Goal: Task Accomplishment & Management: Complete application form

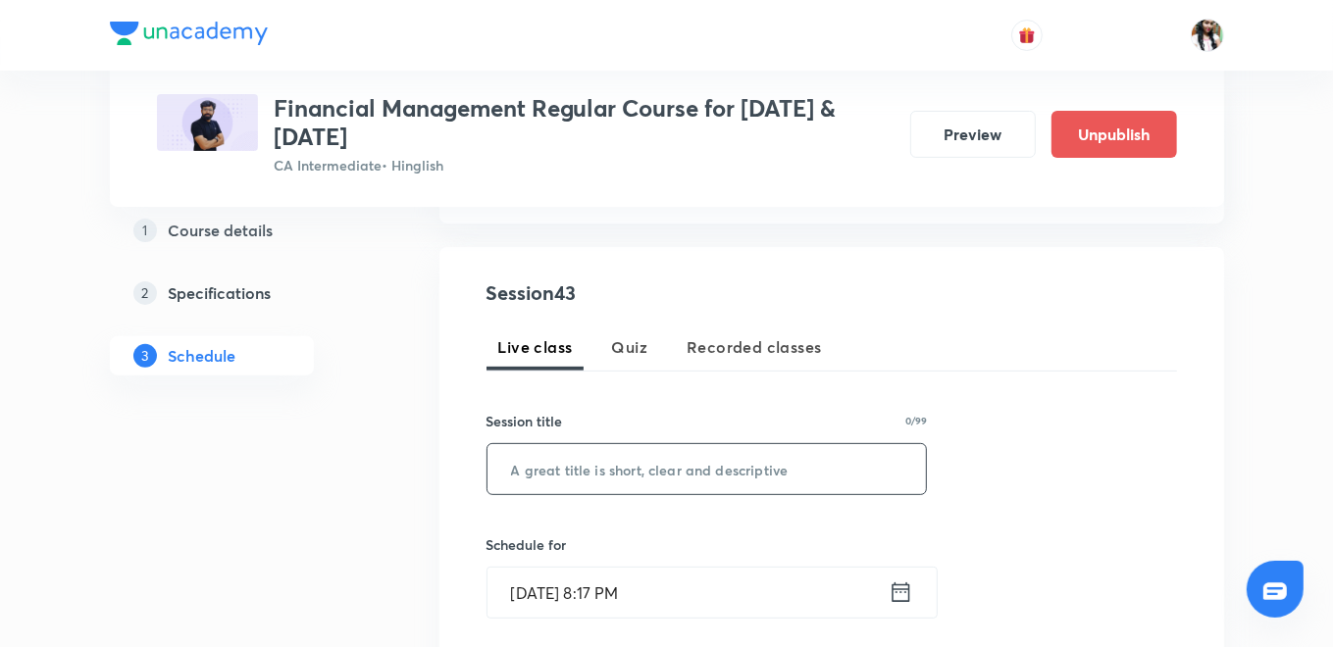
paste input "L40 Part 9 Ratio Analysis"
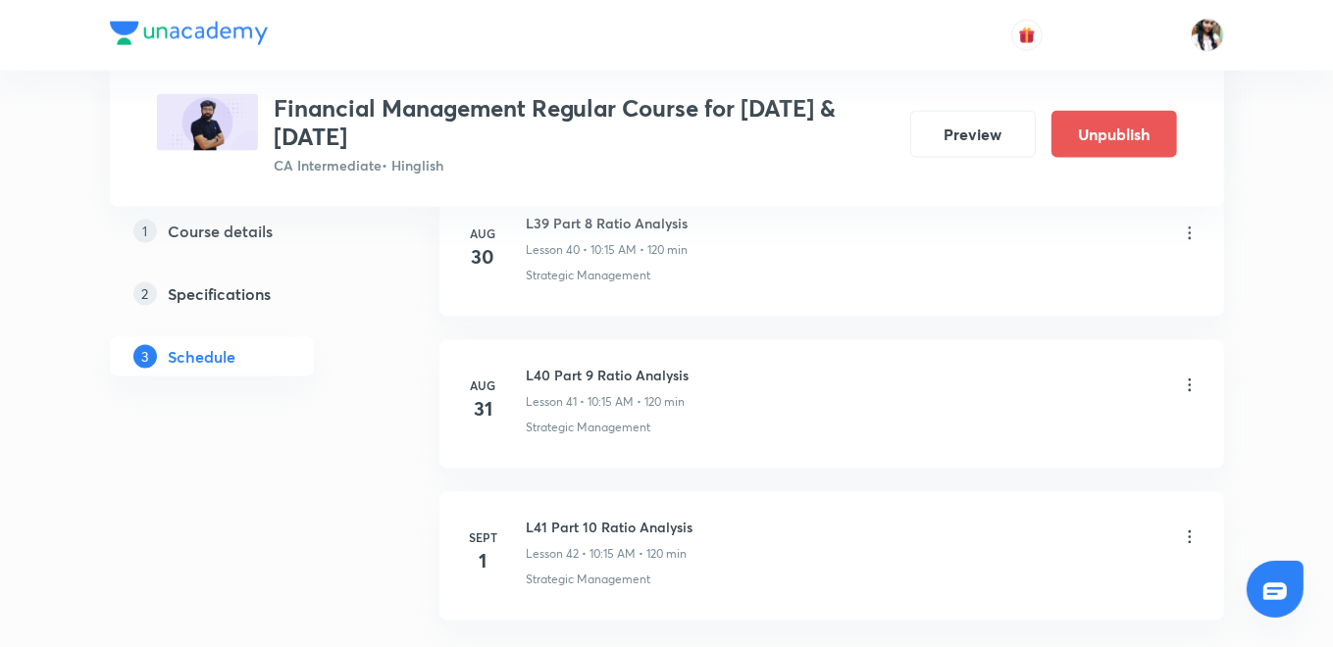
scroll to position [7010, 0]
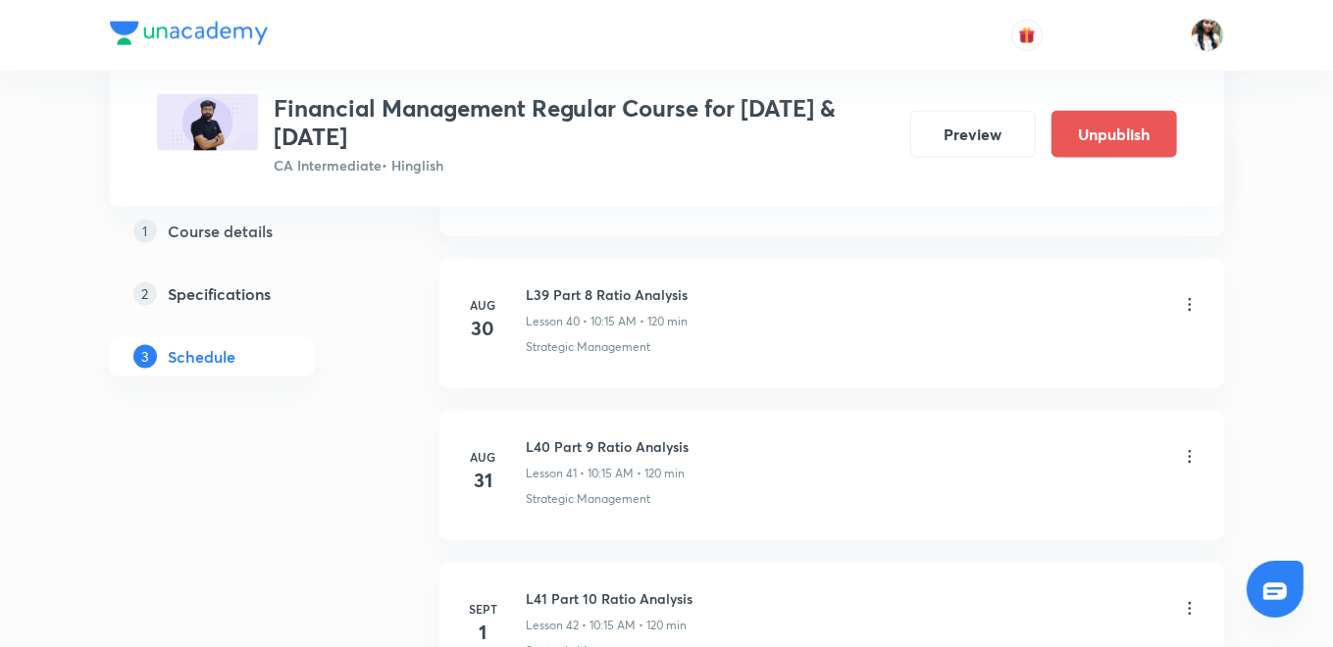
type input "L40 Part 9 Ratio Analysis"
click at [1191, 447] on icon at bounding box center [1190, 457] width 20 height 20
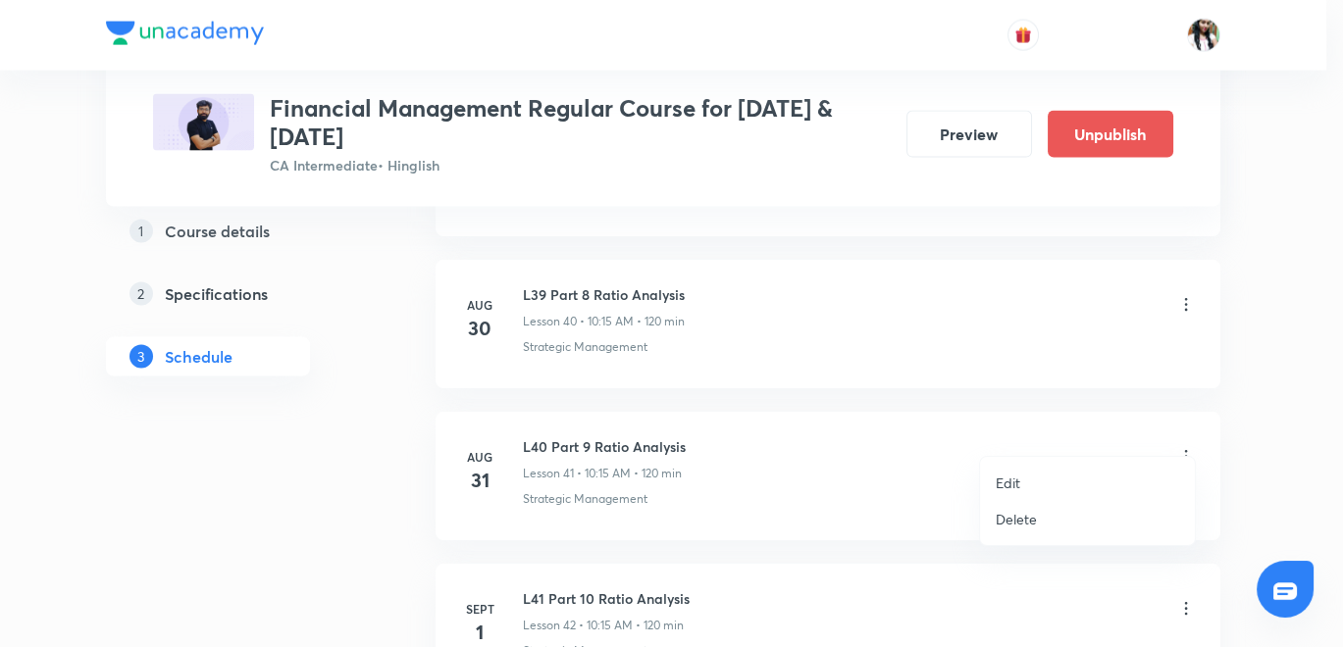
click at [1002, 481] on p "Edit" at bounding box center [1008, 483] width 25 height 21
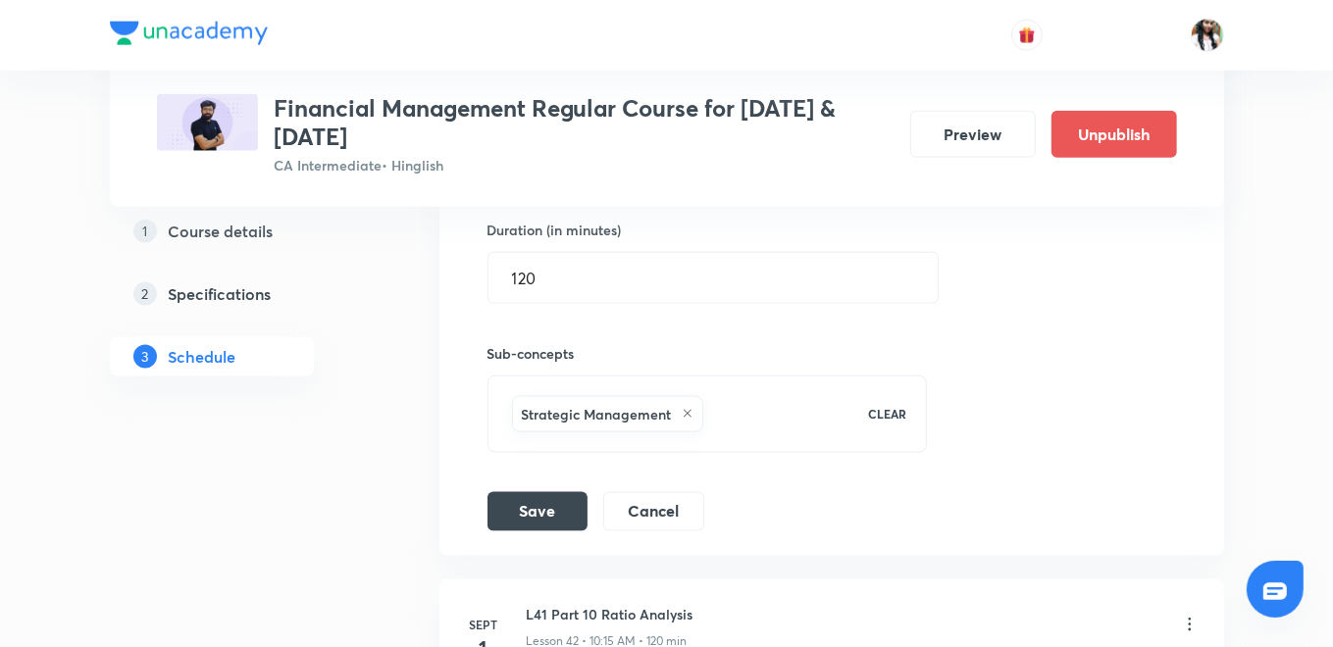
scroll to position [6683, 0]
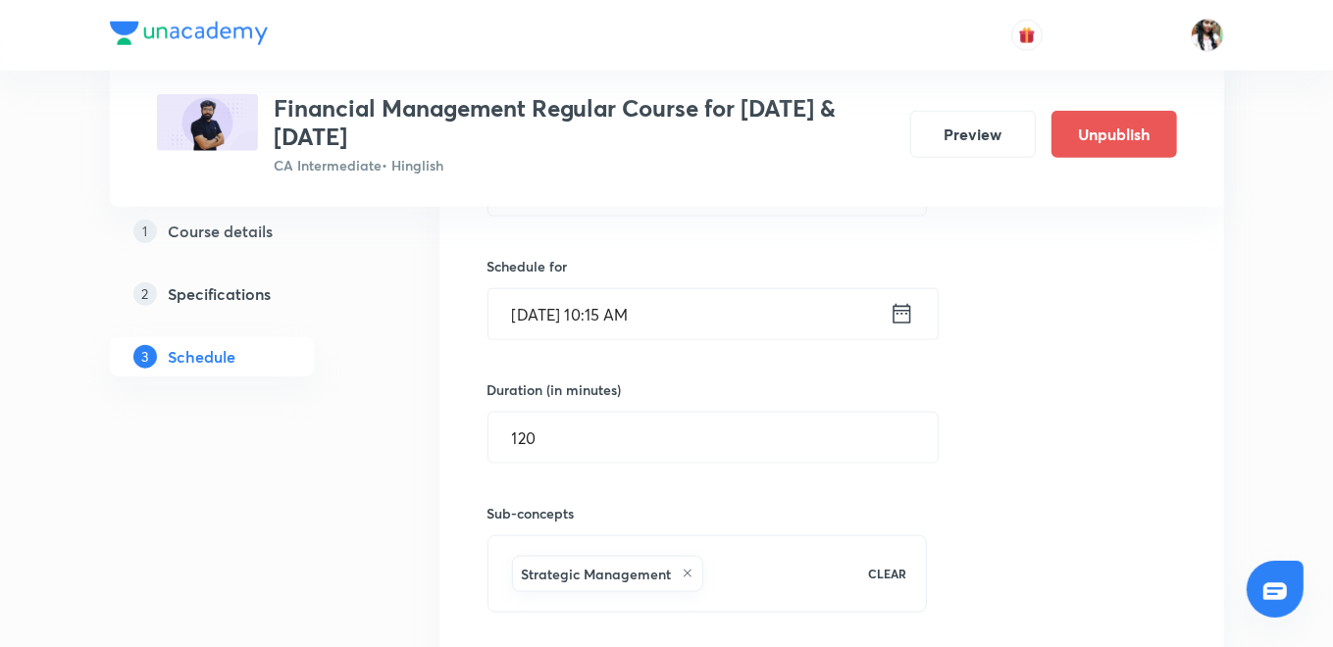
click at [903, 304] on icon at bounding box center [902, 314] width 18 height 20
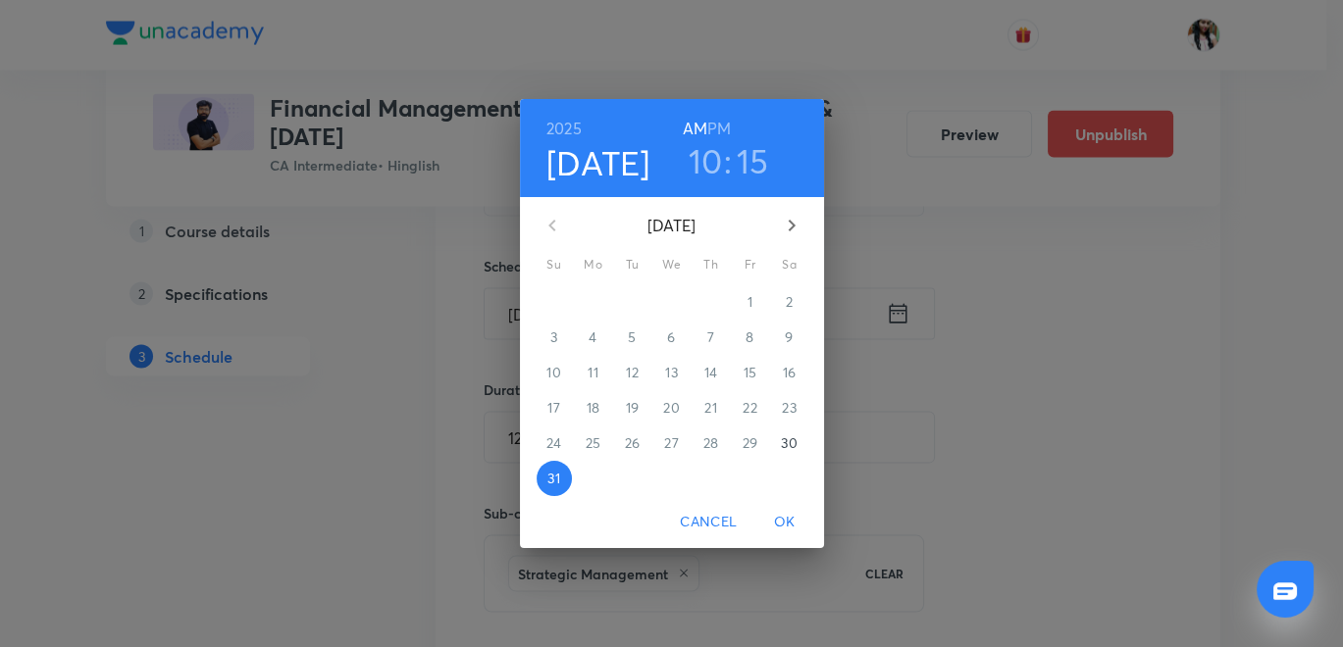
click at [409, 328] on div "[DATE] 10 : 15 AM PM [DATE] Su Mo Tu We Th Fr Sa 27 28 29 30 31 1 2 3 4 5 6 7 8…" at bounding box center [671, 323] width 1343 height 647
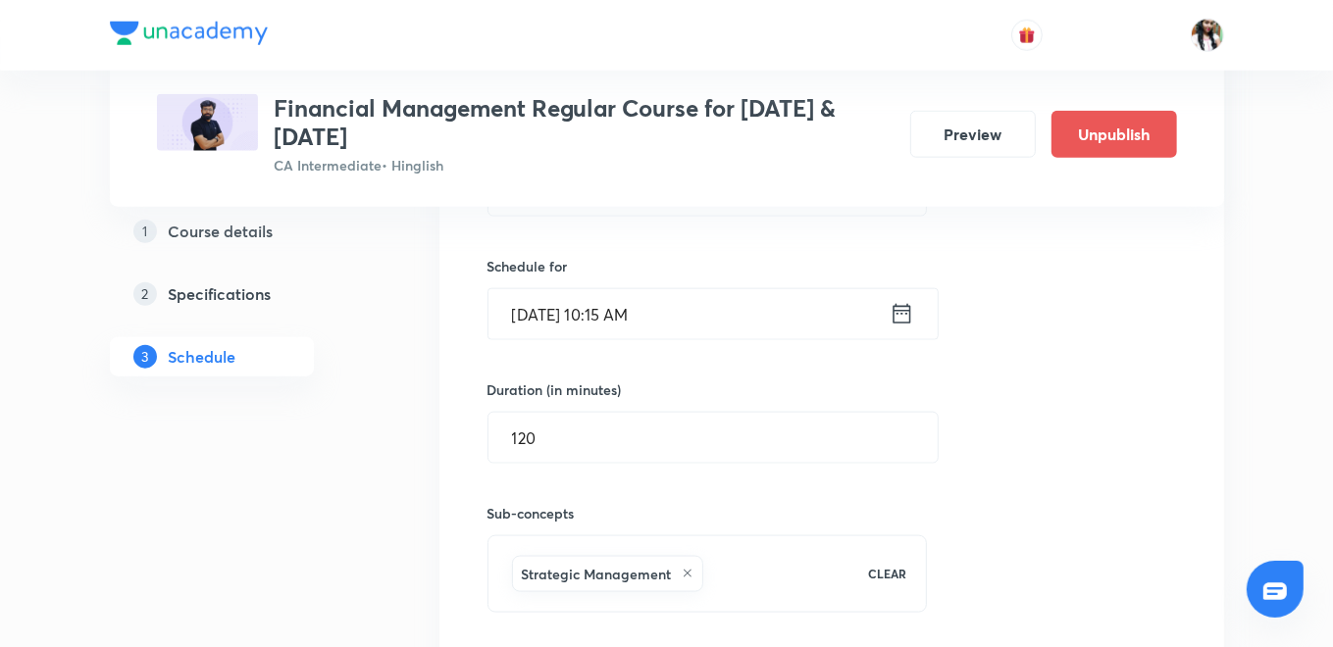
click at [902, 300] on icon at bounding box center [902, 313] width 25 height 27
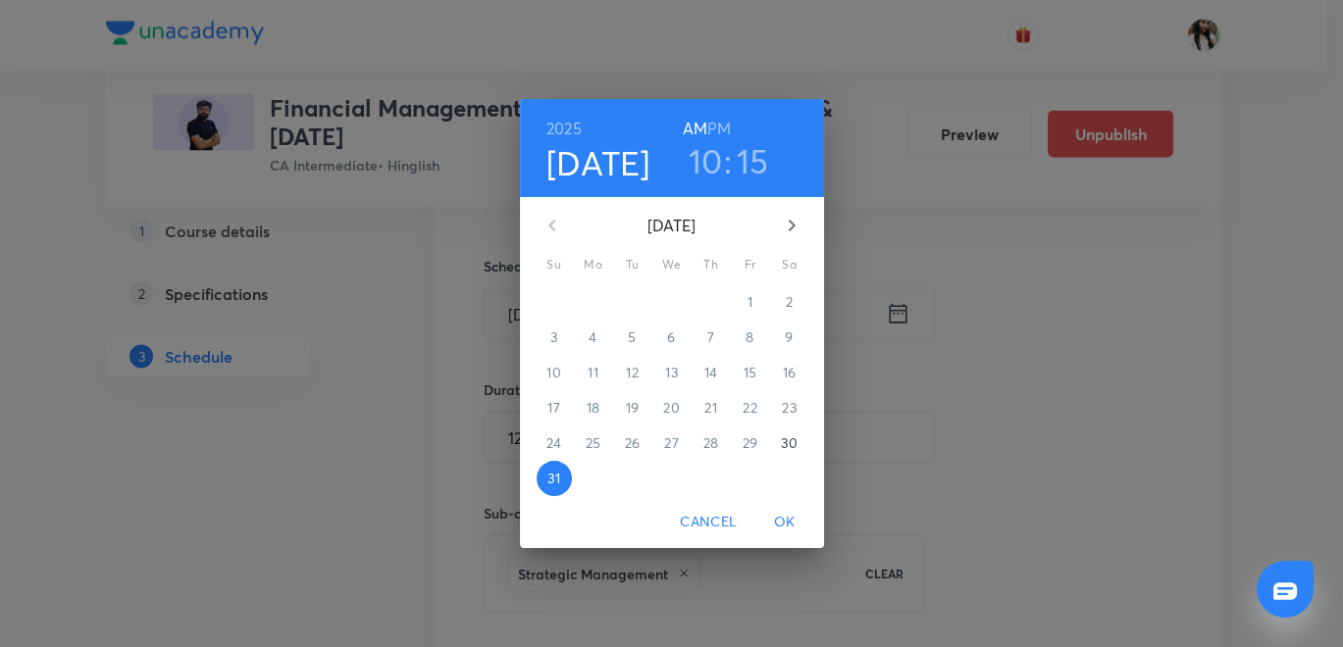
click at [706, 167] on h3 "10" at bounding box center [706, 160] width 34 height 41
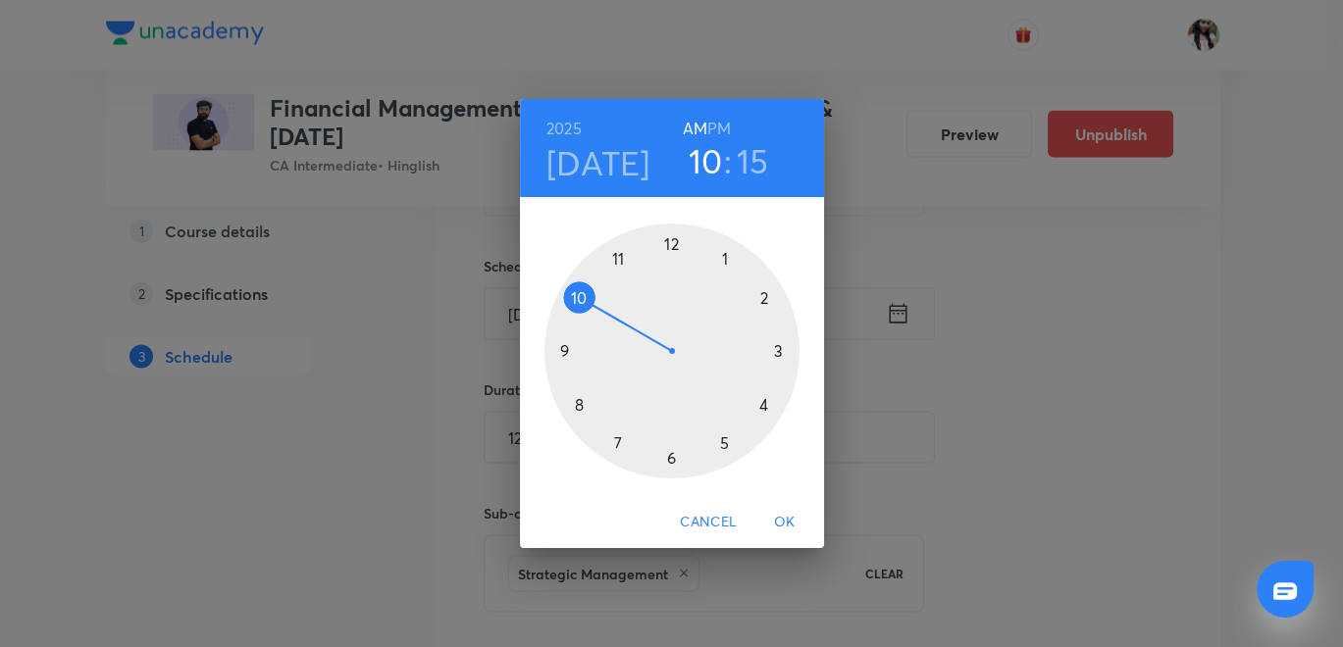
click at [619, 255] on div at bounding box center [671, 351] width 255 height 255
click at [790, 521] on span "OK" at bounding box center [784, 522] width 47 height 25
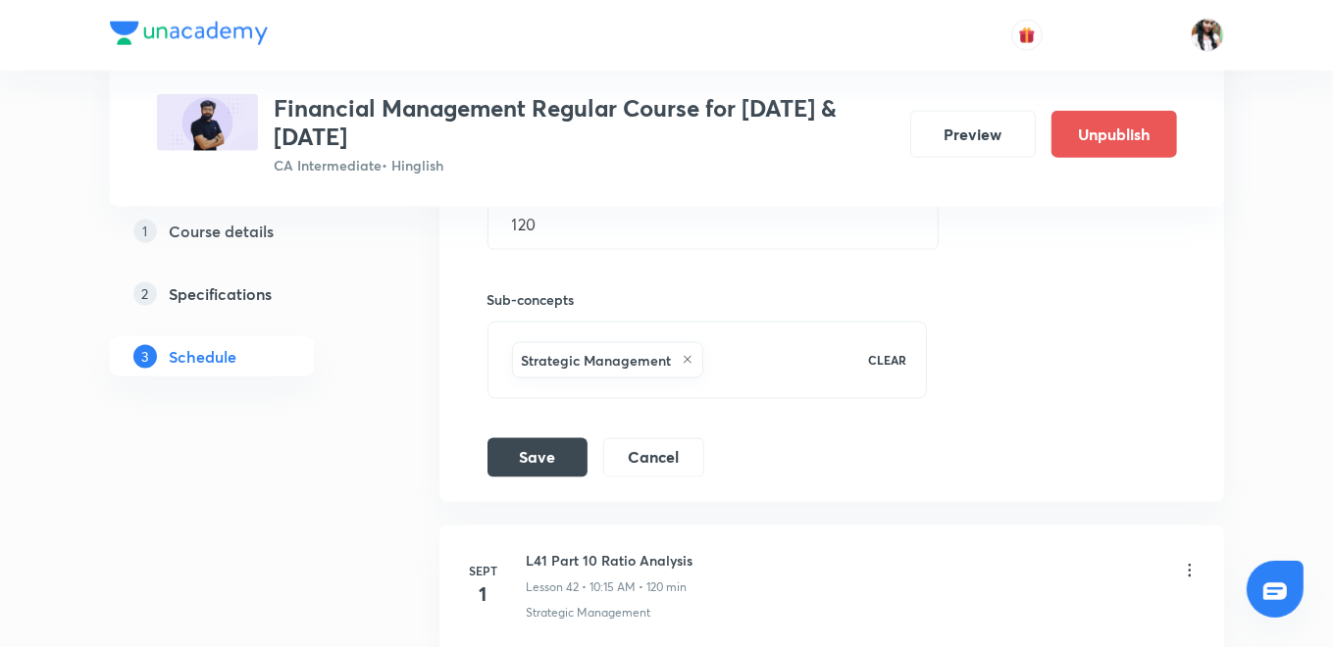
scroll to position [6901, 0]
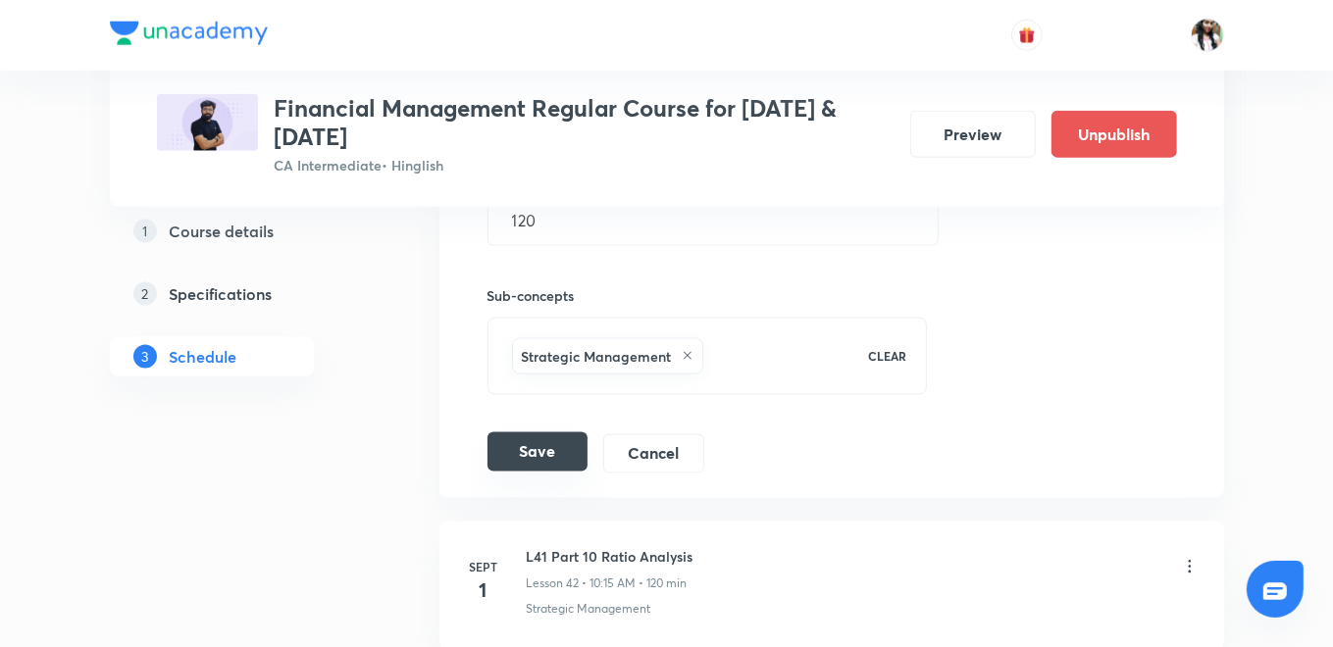
click at [548, 433] on button "Save" at bounding box center [537, 452] width 100 height 39
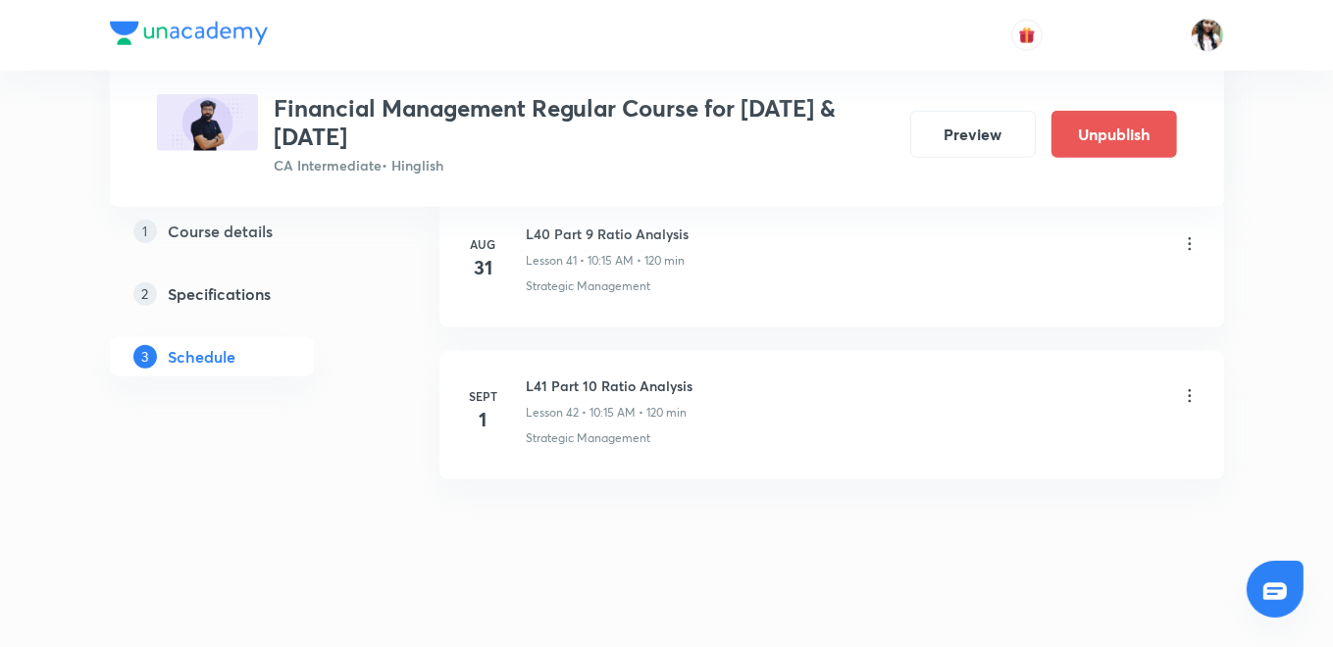
scroll to position [6566, 0]
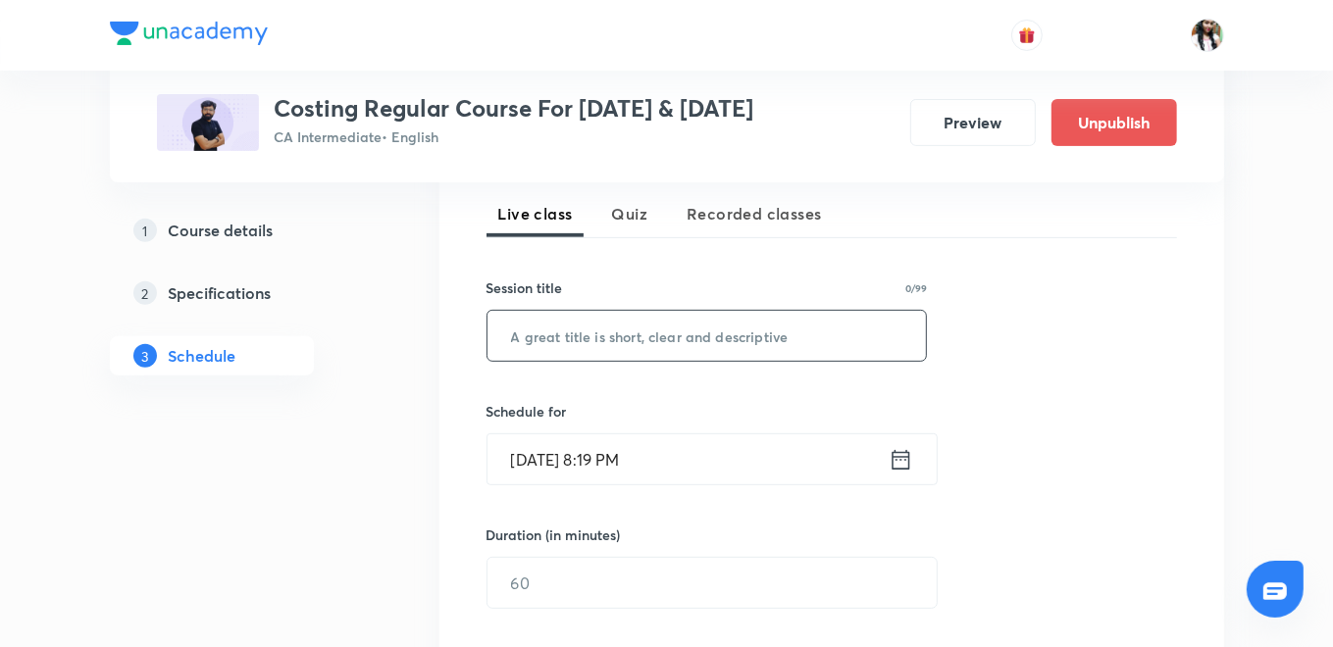
click at [689, 343] on input "text" at bounding box center [706, 336] width 439 height 50
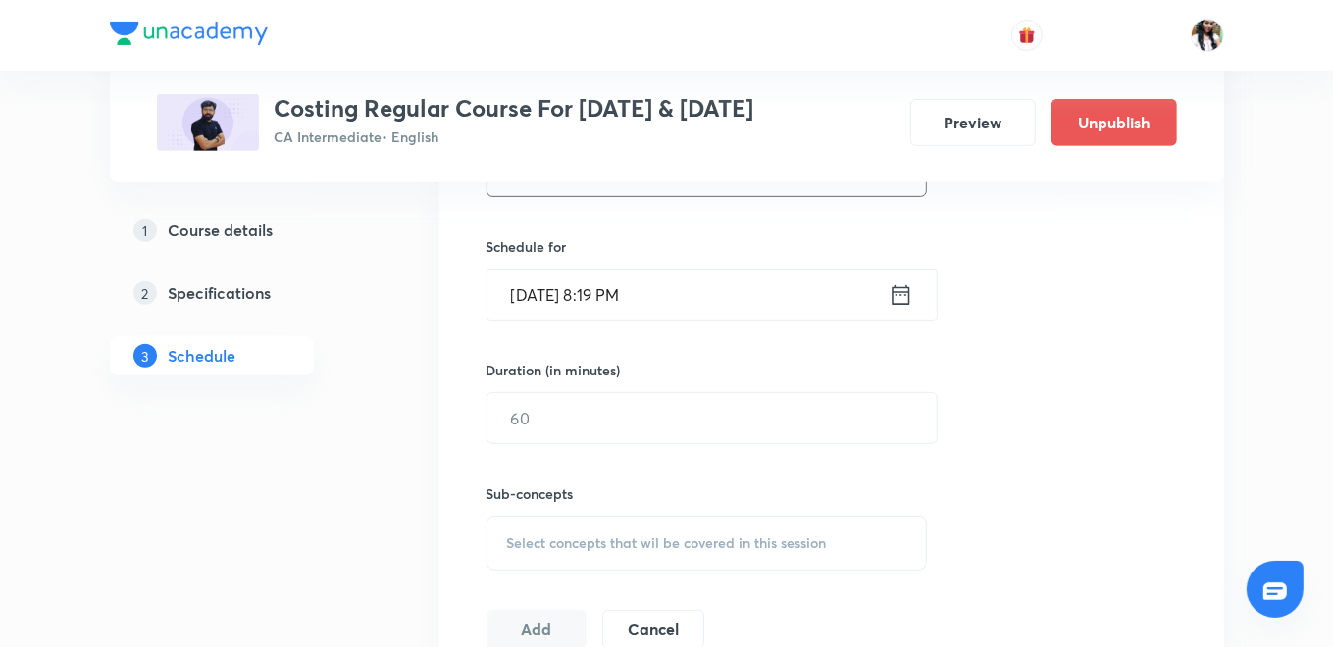
scroll to position [566, 0]
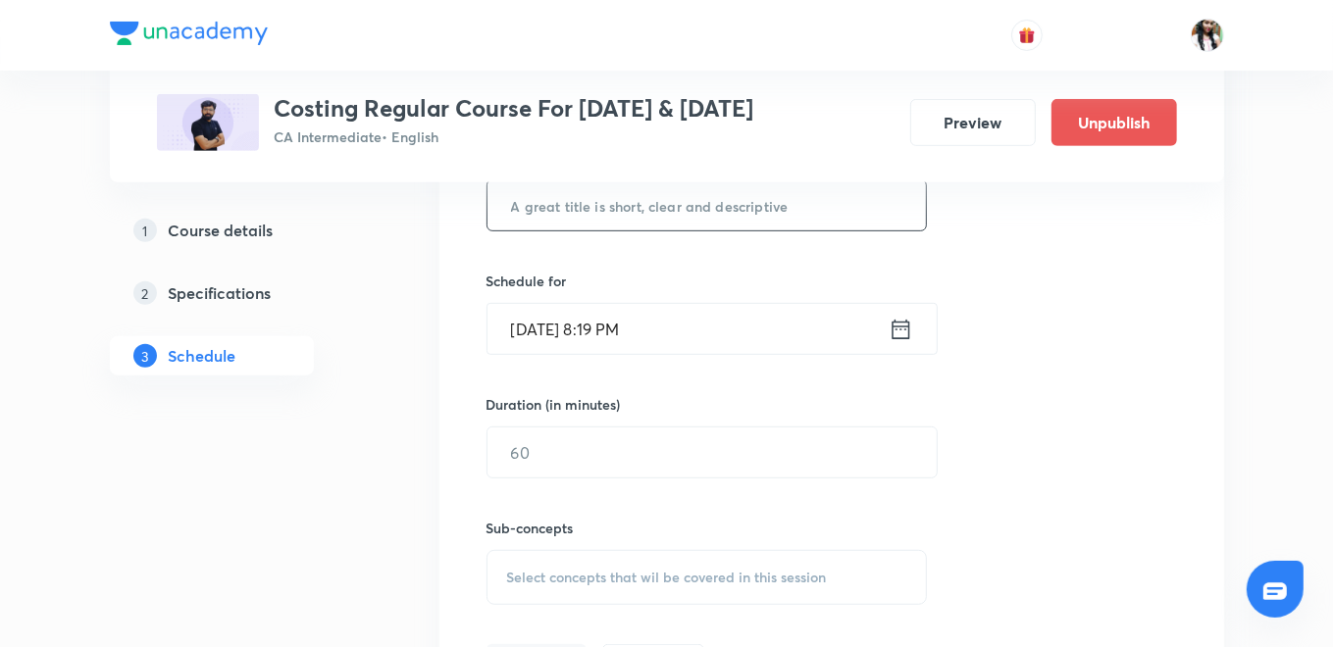
paste input "L40 Part 4 Cost Sheet"
type input "L40 Part 4 Cost Sheet"
click at [888, 333] on input "Aug 30, 2025, 8:19 PM" at bounding box center [687, 329] width 401 height 50
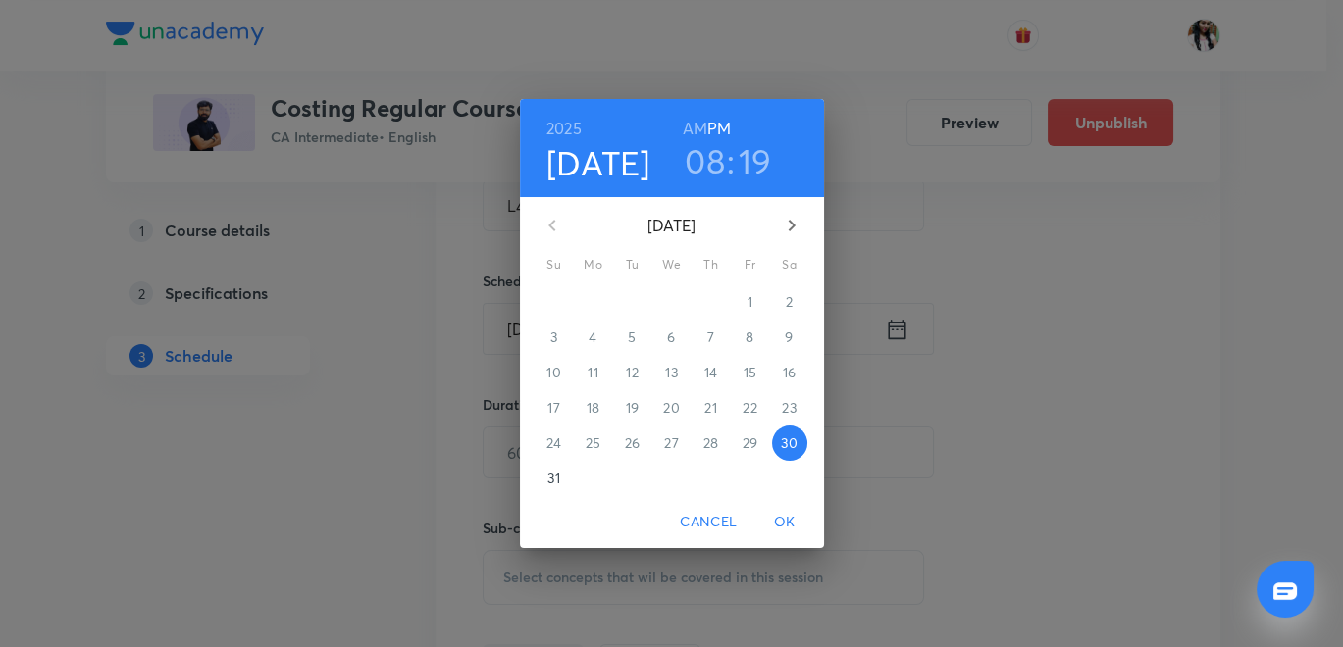
click at [550, 486] on p "31" at bounding box center [553, 479] width 12 height 20
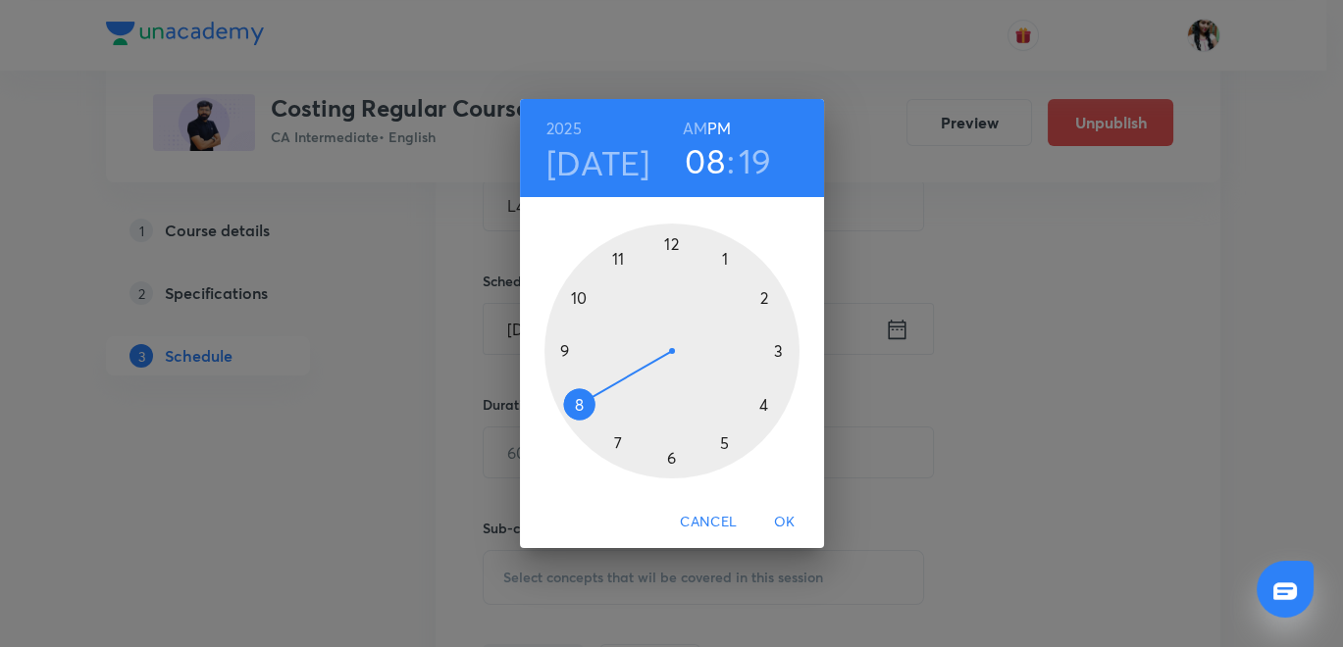
click at [691, 118] on h6 "AM" at bounding box center [695, 128] width 25 height 27
click at [562, 351] on div at bounding box center [671, 351] width 255 height 255
click at [669, 236] on div at bounding box center [671, 351] width 255 height 255
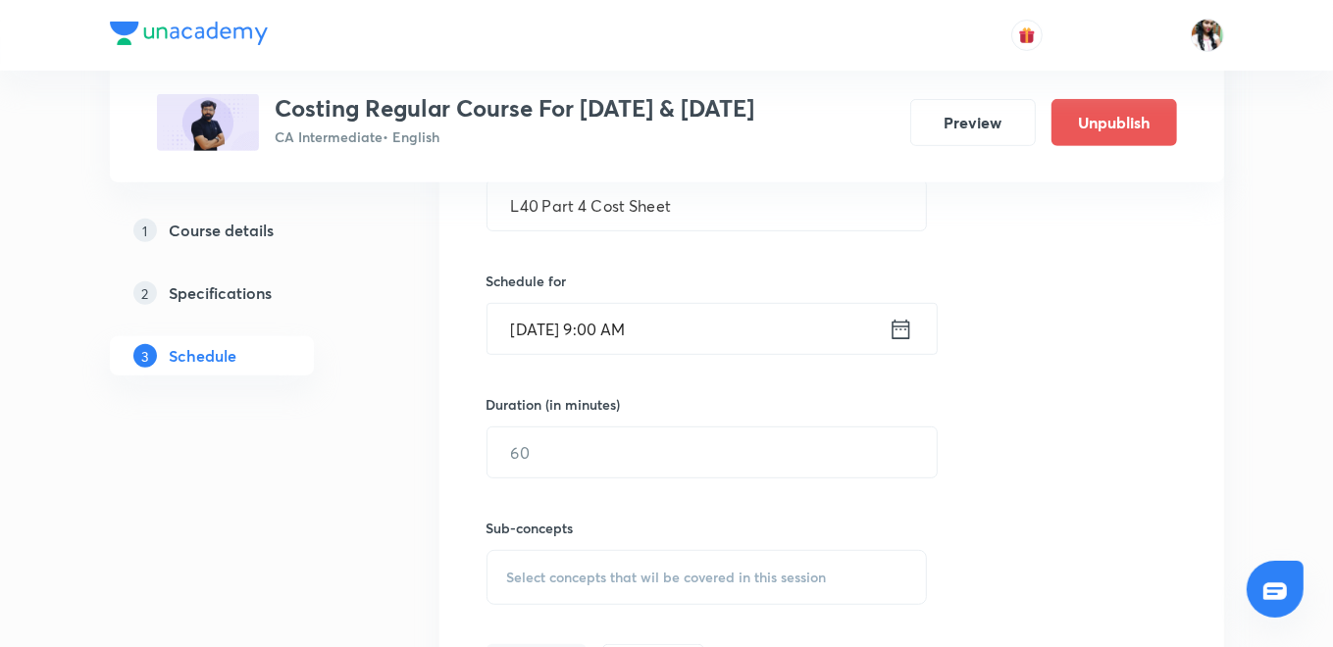
scroll to position [675, 0]
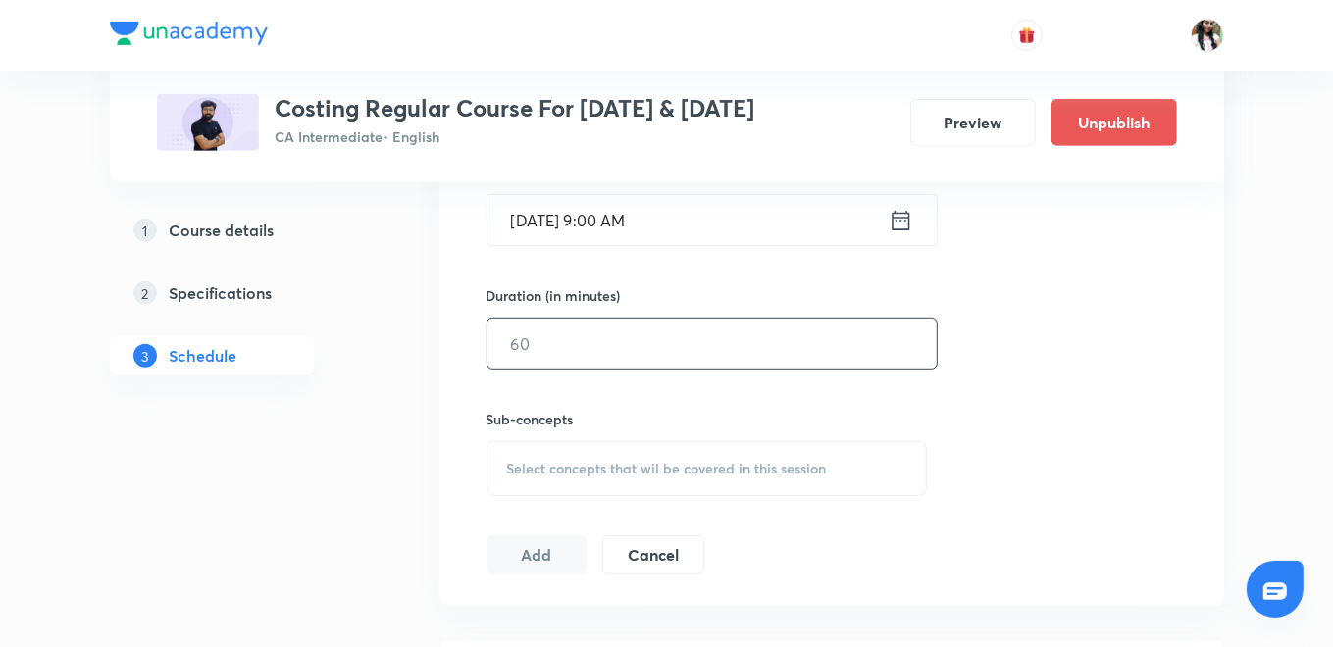
click at [619, 353] on input "text" at bounding box center [711, 344] width 449 height 50
type input "120"
click at [644, 472] on span "Select concepts that wil be covered in this session" at bounding box center [667, 469] width 320 height 16
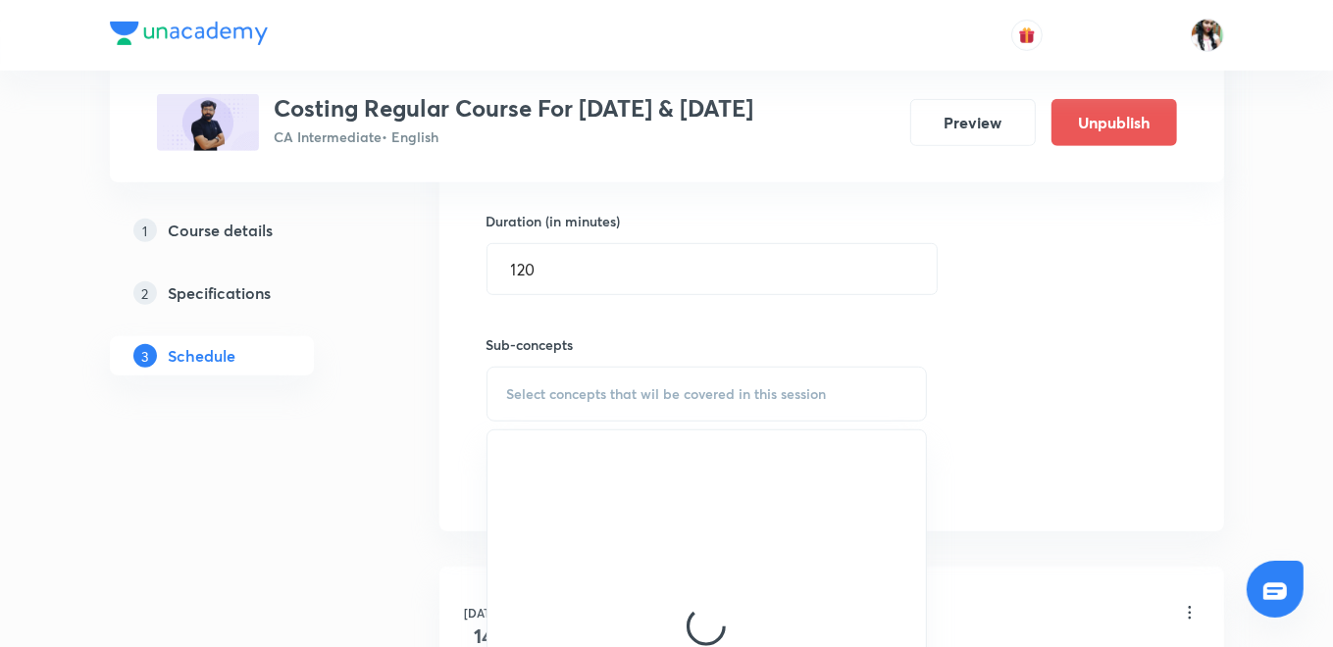
scroll to position [784, 0]
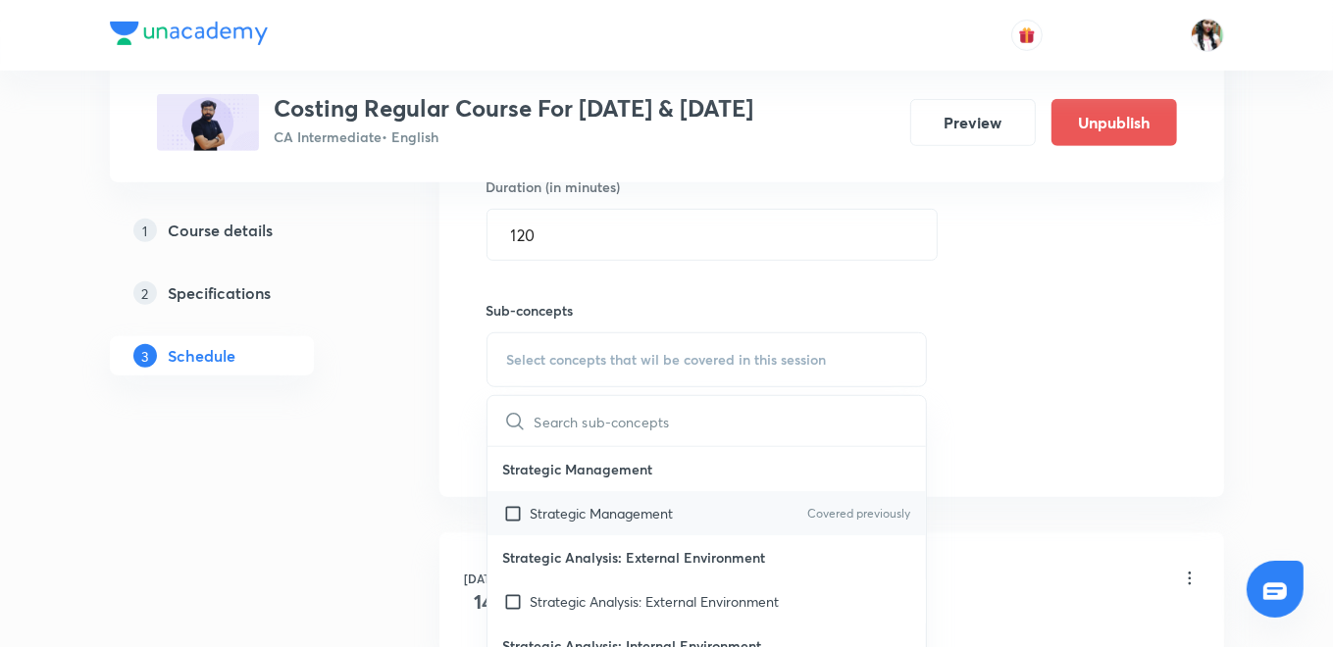
click at [569, 492] on div "Strategic Management Covered previously" at bounding box center [706, 513] width 439 height 44
checkbox input "true"
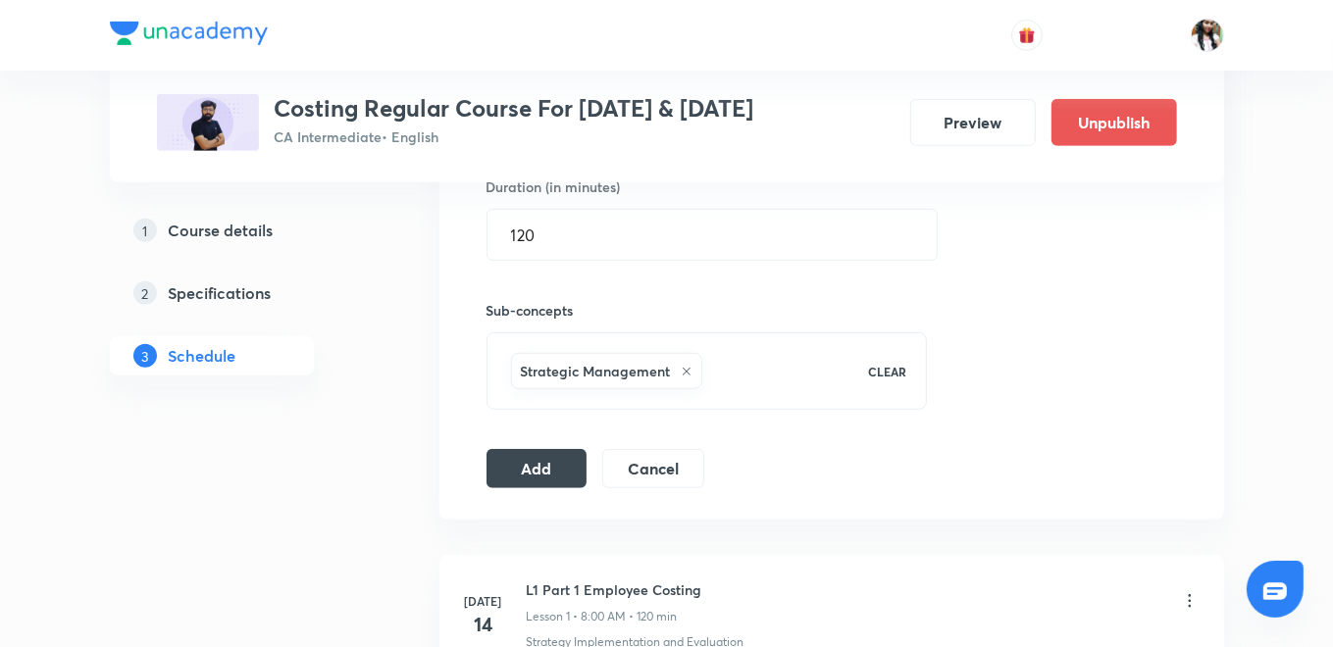
click at [681, 371] on icon at bounding box center [687, 372] width 12 height 12
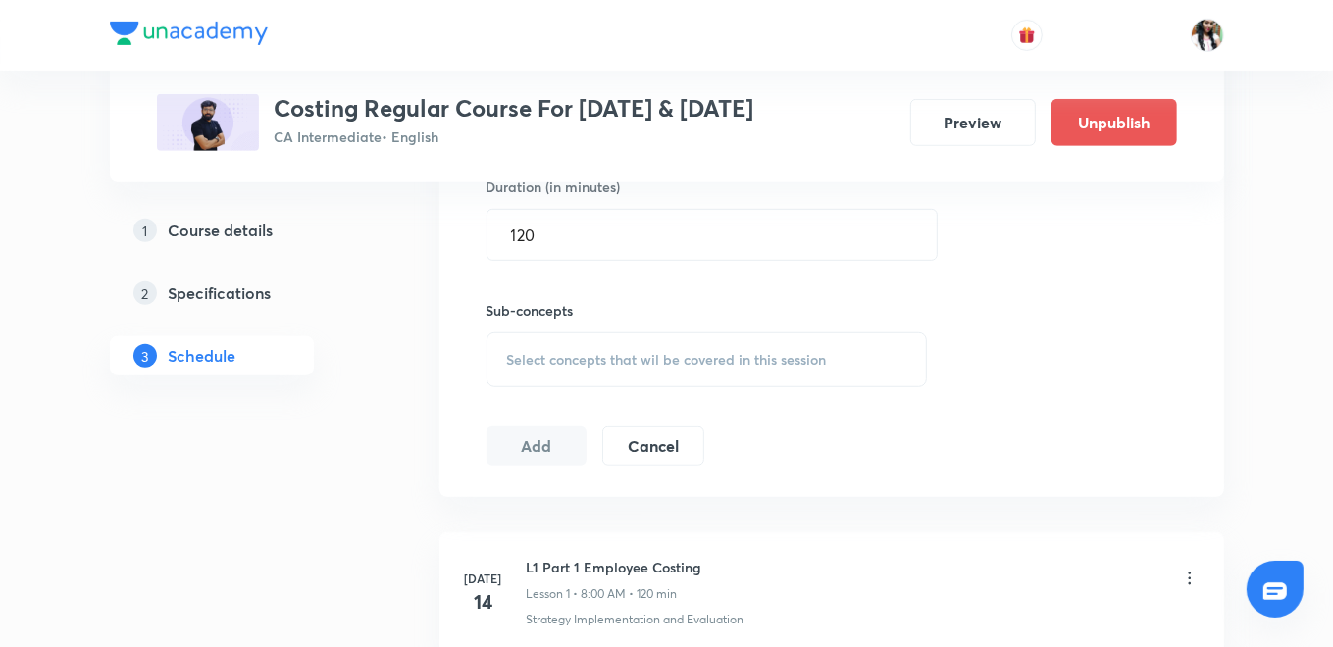
click at [658, 361] on span "Select concepts that wil be covered in this session" at bounding box center [667, 360] width 320 height 16
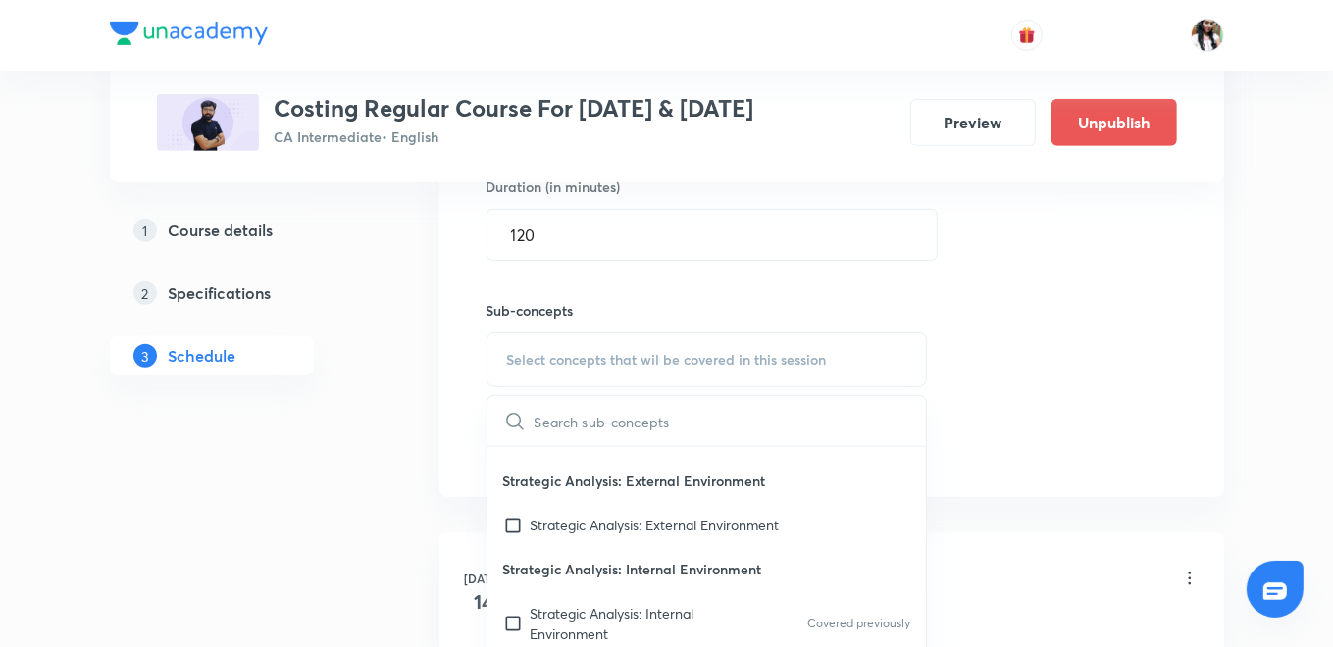
scroll to position [138, 0]
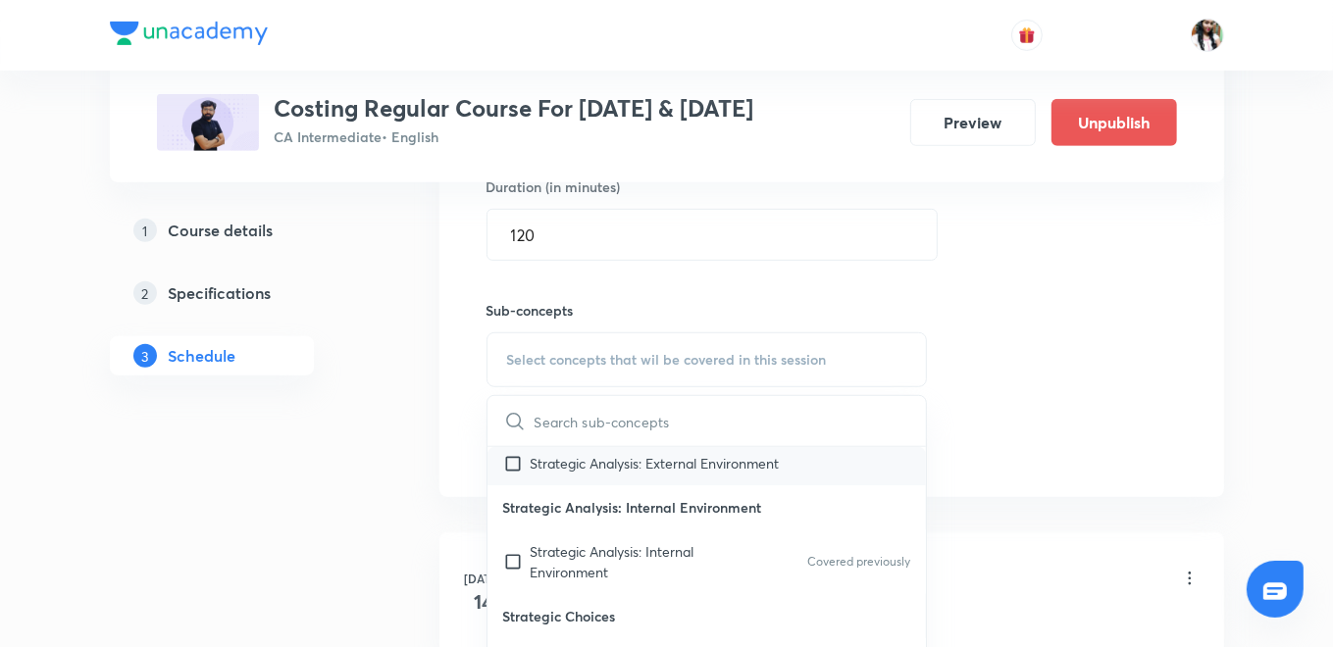
click at [536, 465] on p "Strategic Analysis: External Environment" at bounding box center [655, 463] width 249 height 21
checkbox input "true"
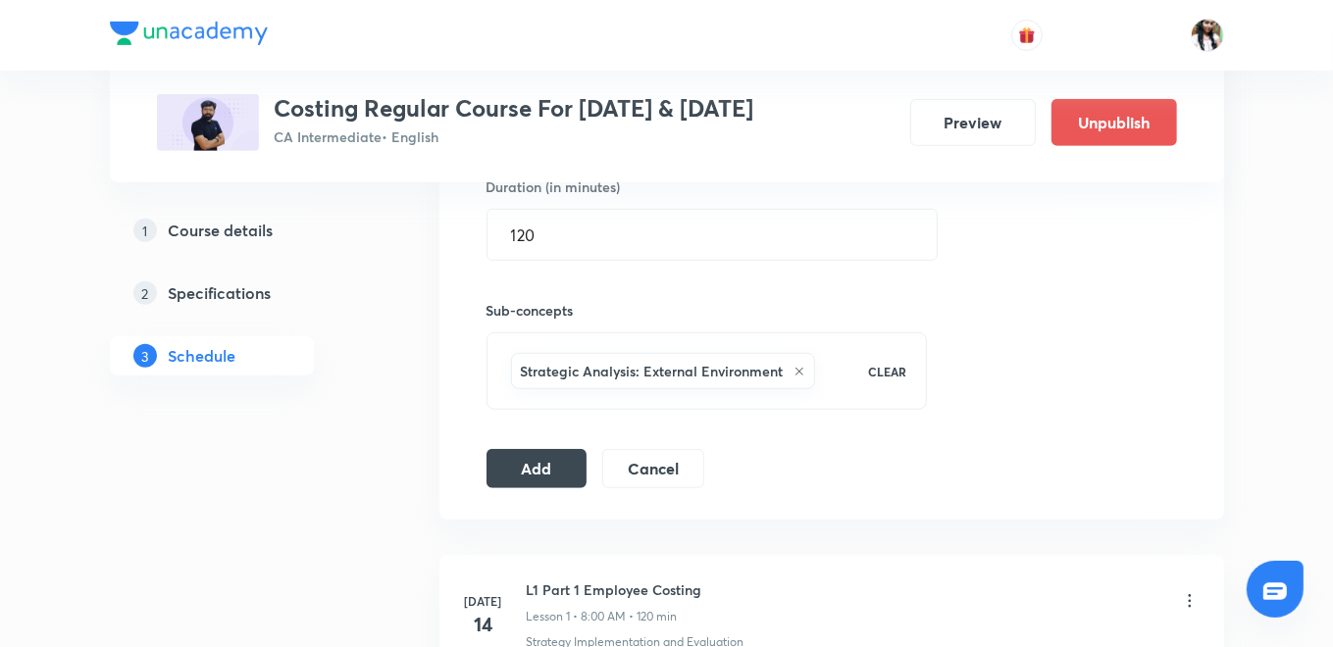
click at [252, 233] on h5 "Course details" at bounding box center [221, 231] width 105 height 24
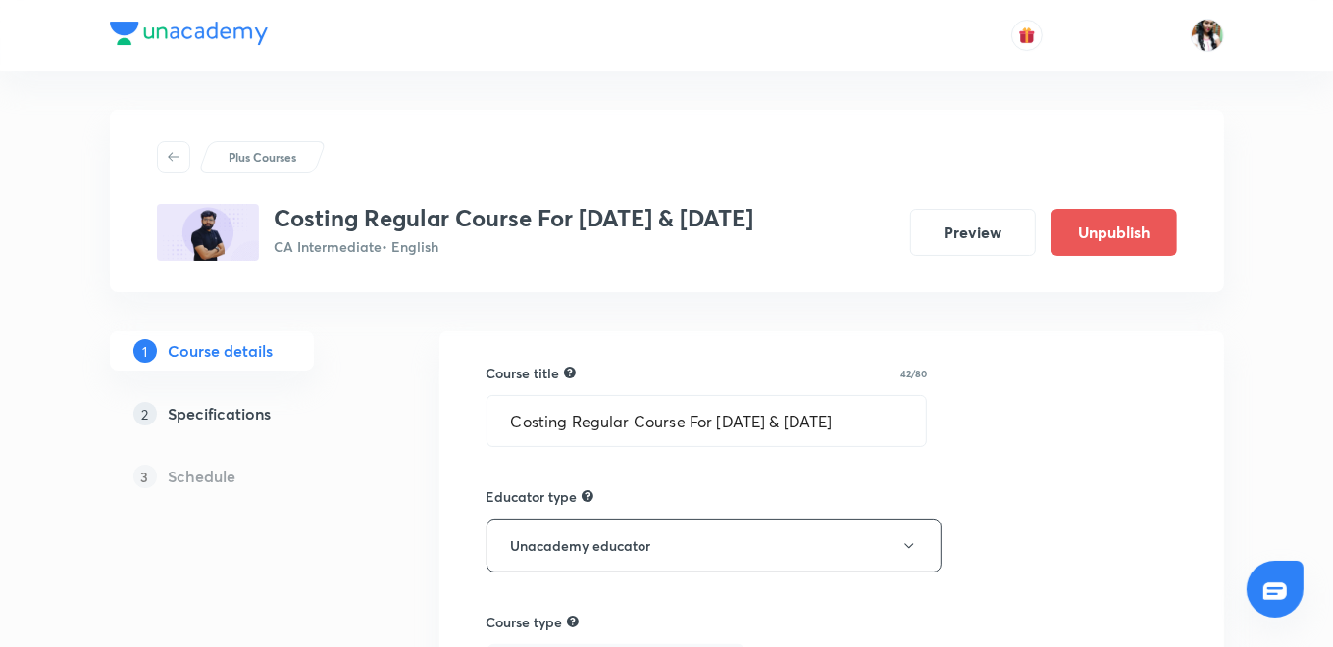
click at [256, 412] on h5 "Specifications" at bounding box center [220, 414] width 103 height 24
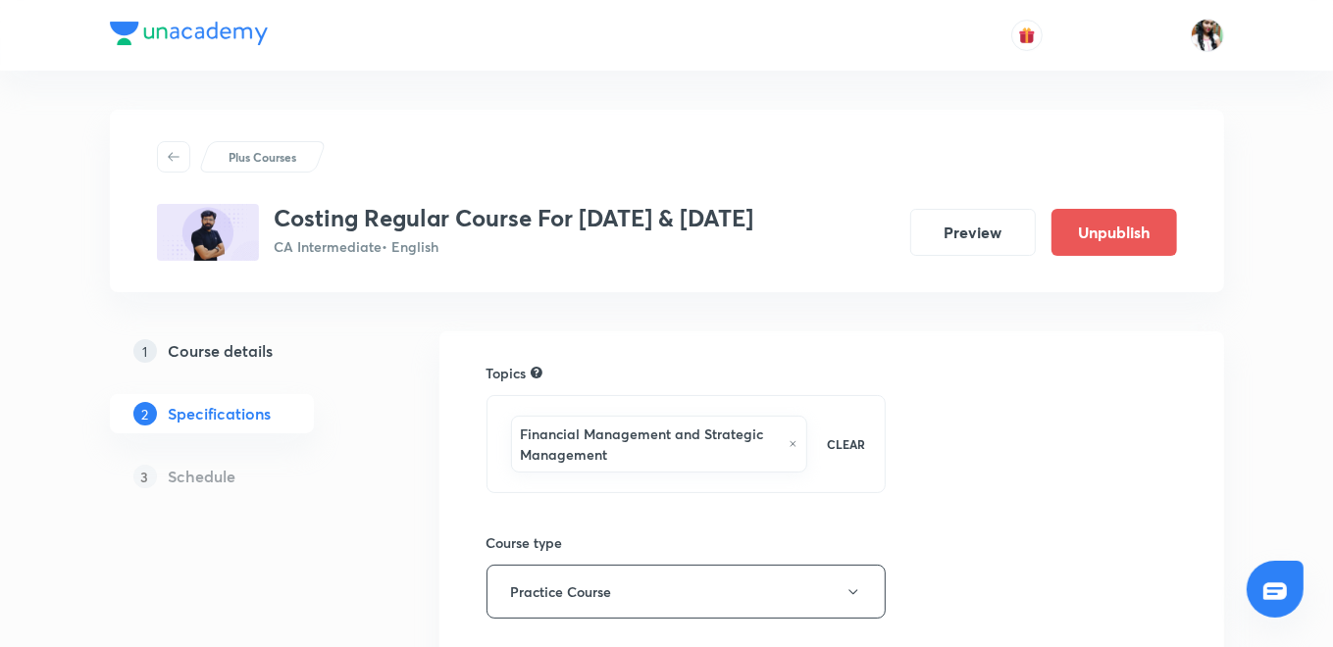
scroll to position [109, 0]
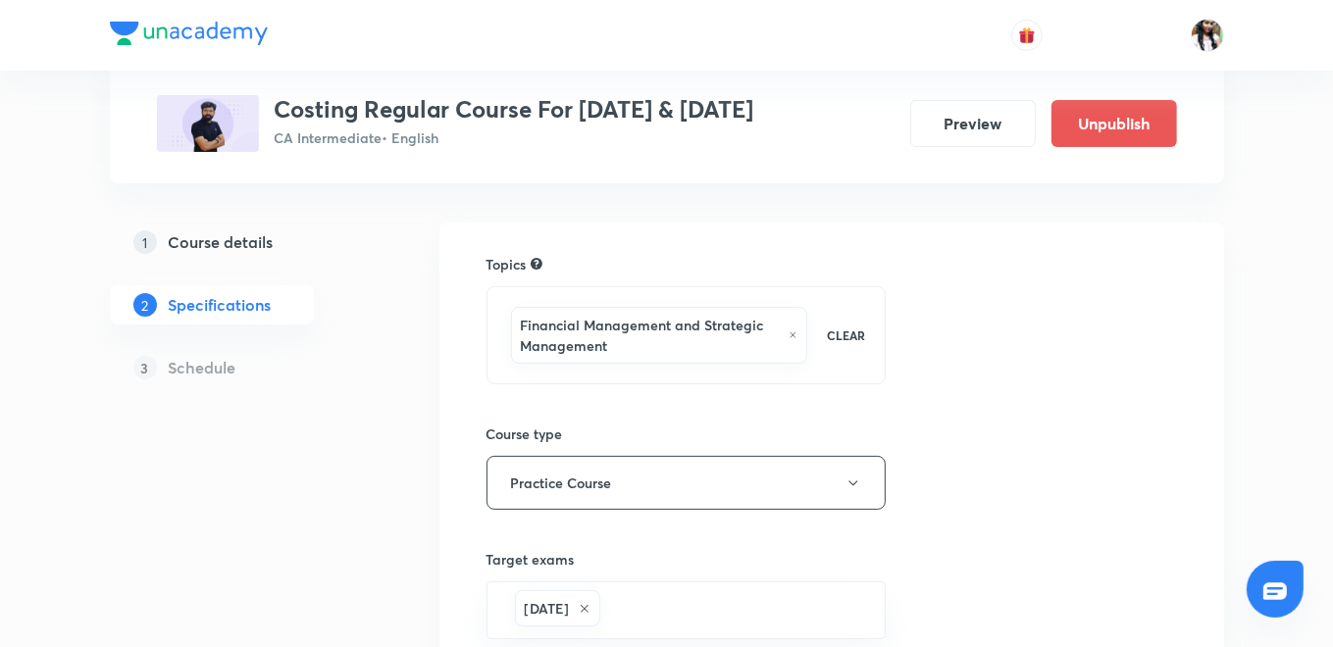
click at [822, 363] on div "Financial Management and Strategic Management CLEAR" at bounding box center [686, 335] width 400 height 98
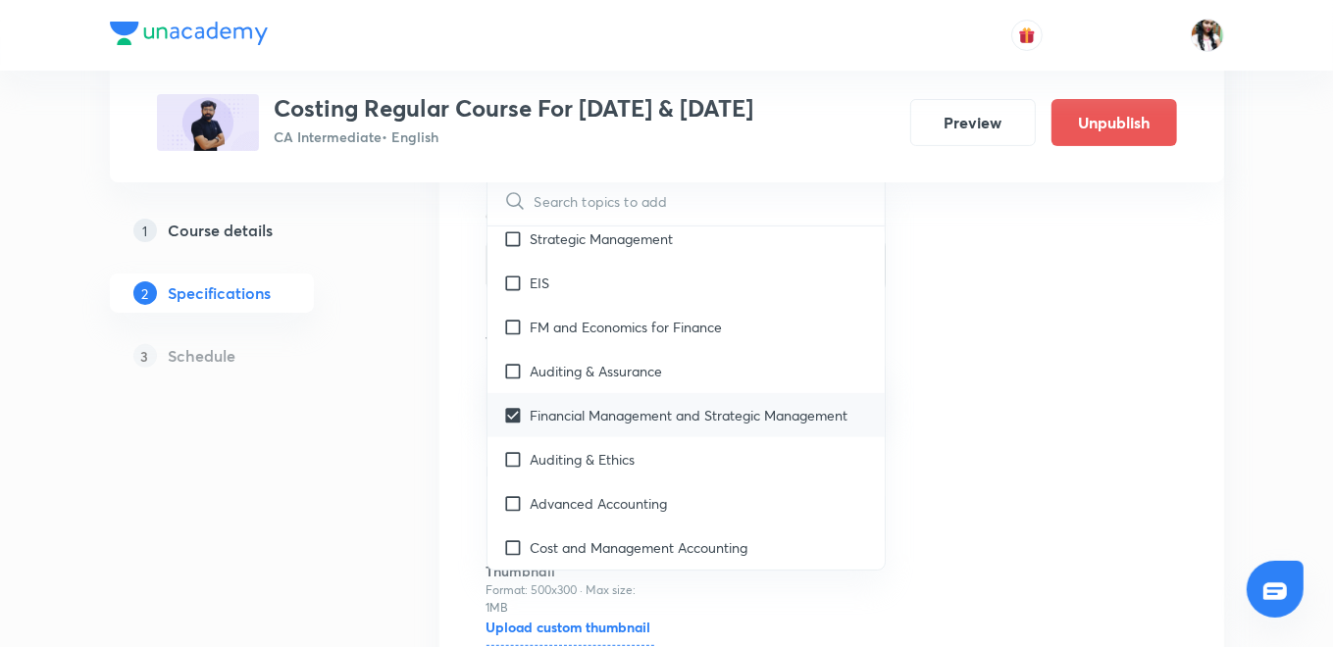
scroll to position [383, 0]
click at [588, 537] on p "Cost and Management Accounting" at bounding box center [640, 547] width 218 height 21
checkbox input "true"
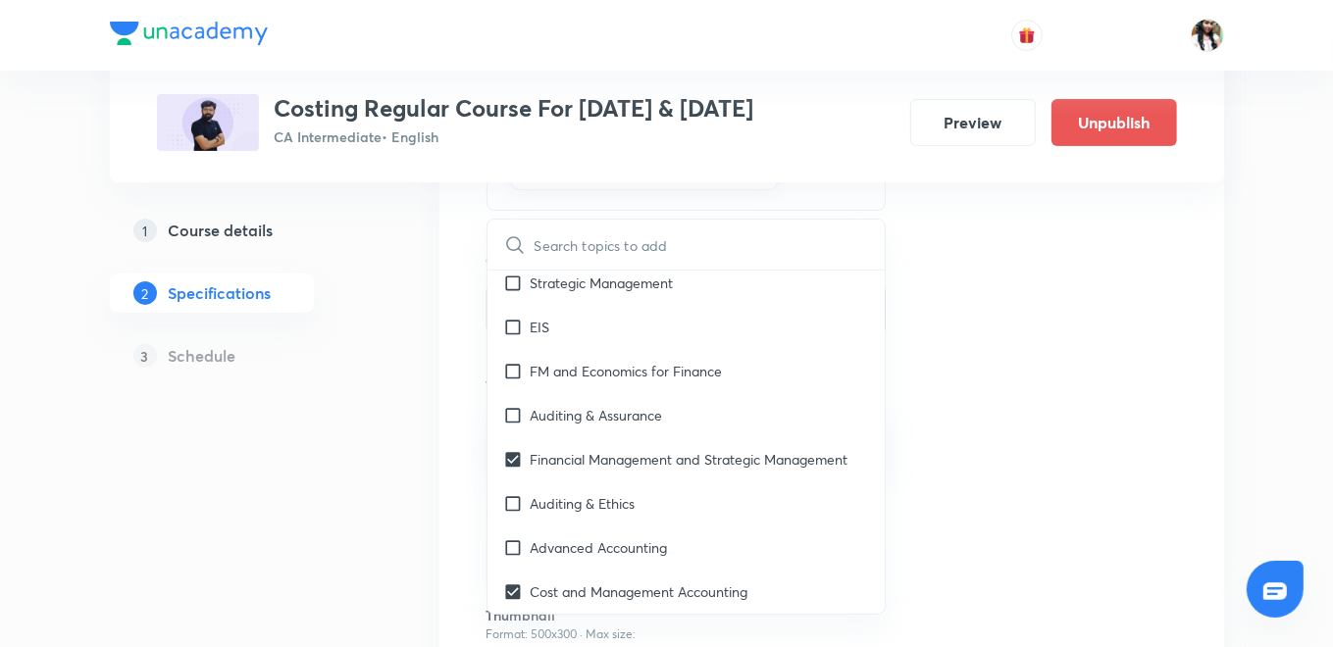
click at [413, 478] on div "Plus Courses Costing Regular Course For Jan 26 & May 26 CA Intermediate • Engli…" at bounding box center [667, 309] width 1114 height 1052
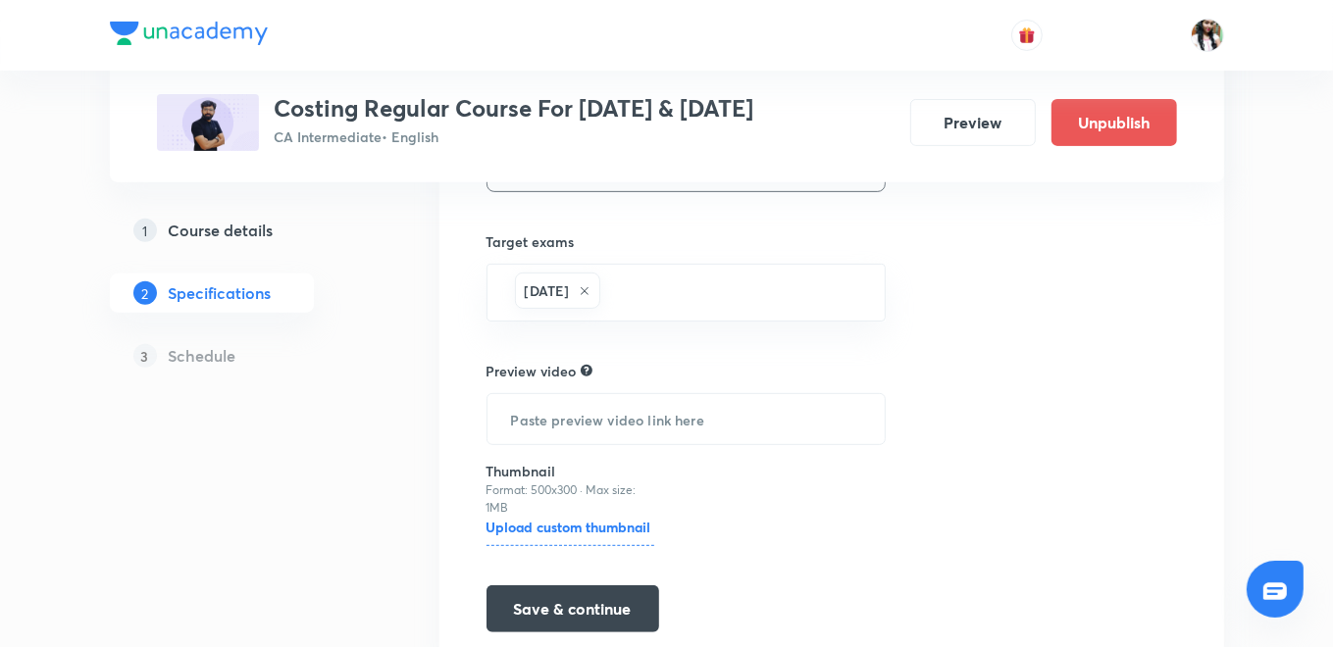
scroll to position [546, 0]
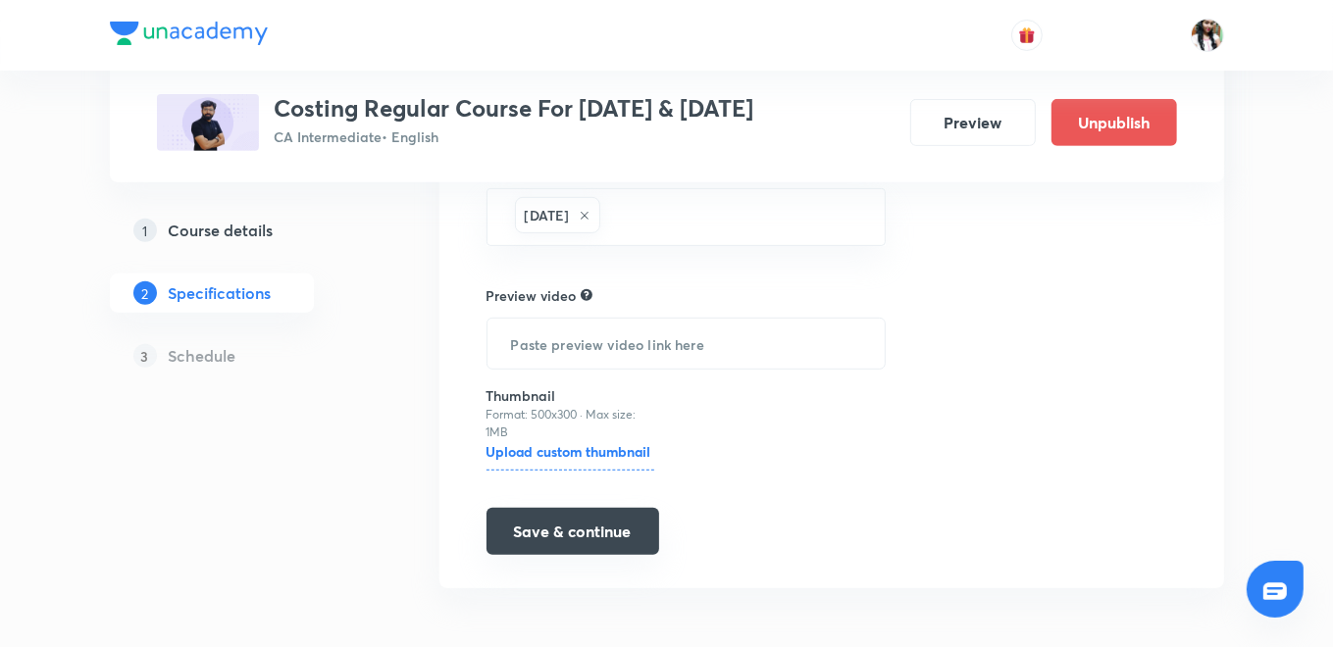
click at [609, 529] on button "Save & continue" at bounding box center [572, 531] width 173 height 47
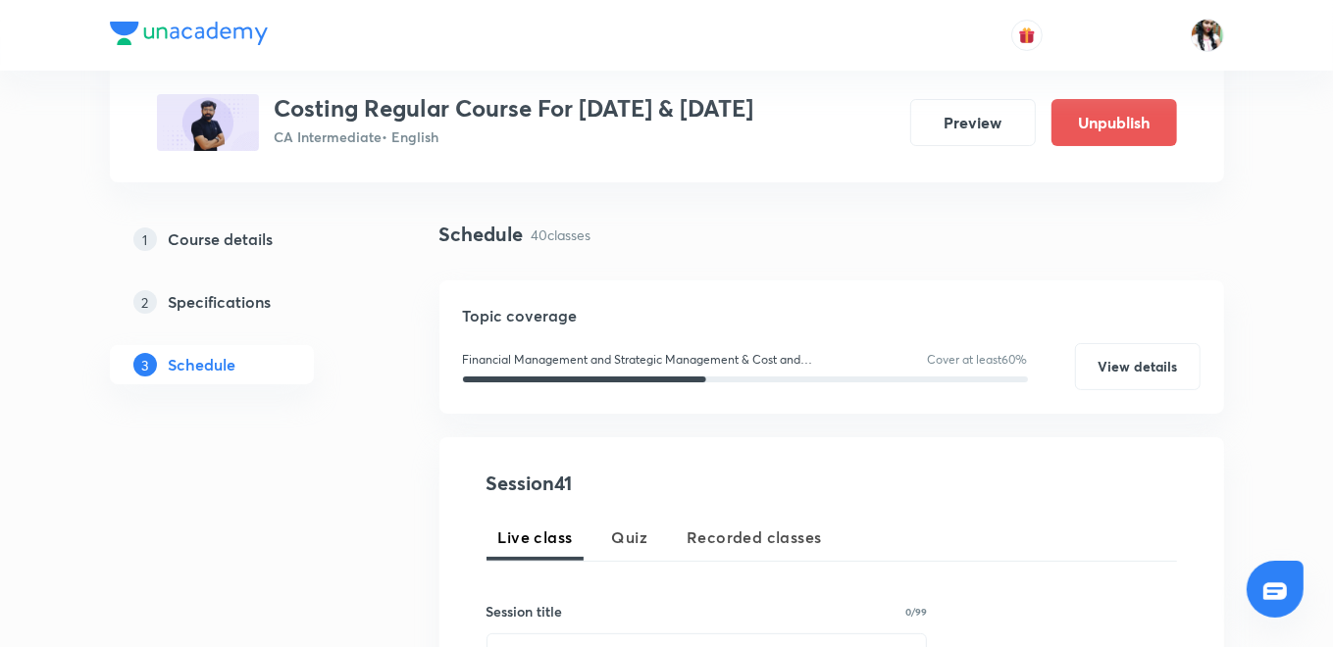
scroll to position [347, 0]
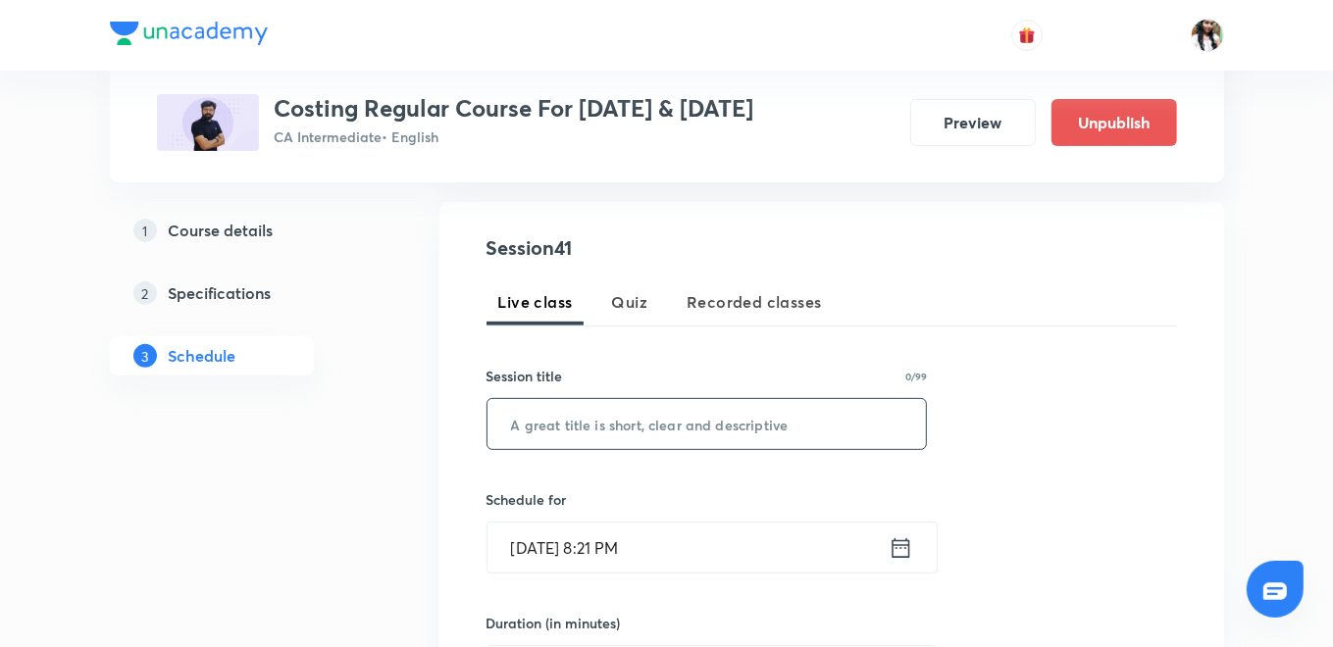
paste input "L40 Part 4 Cost Sheet"
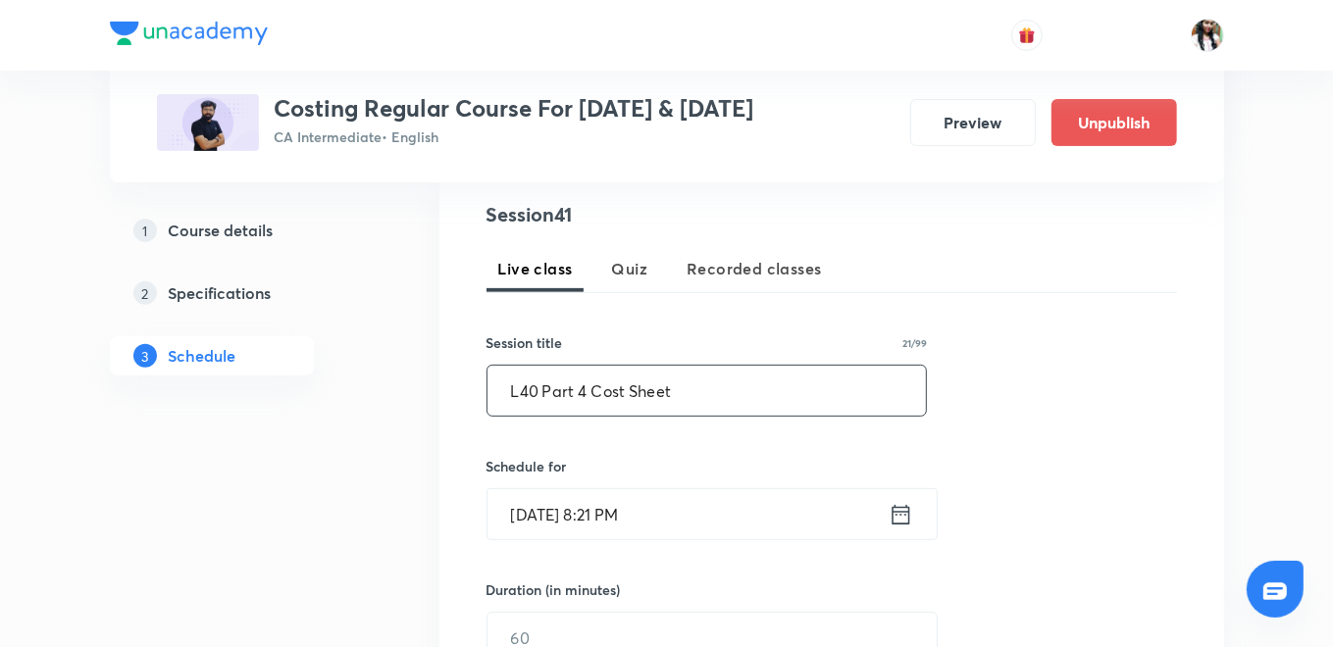
scroll to position [456, 0]
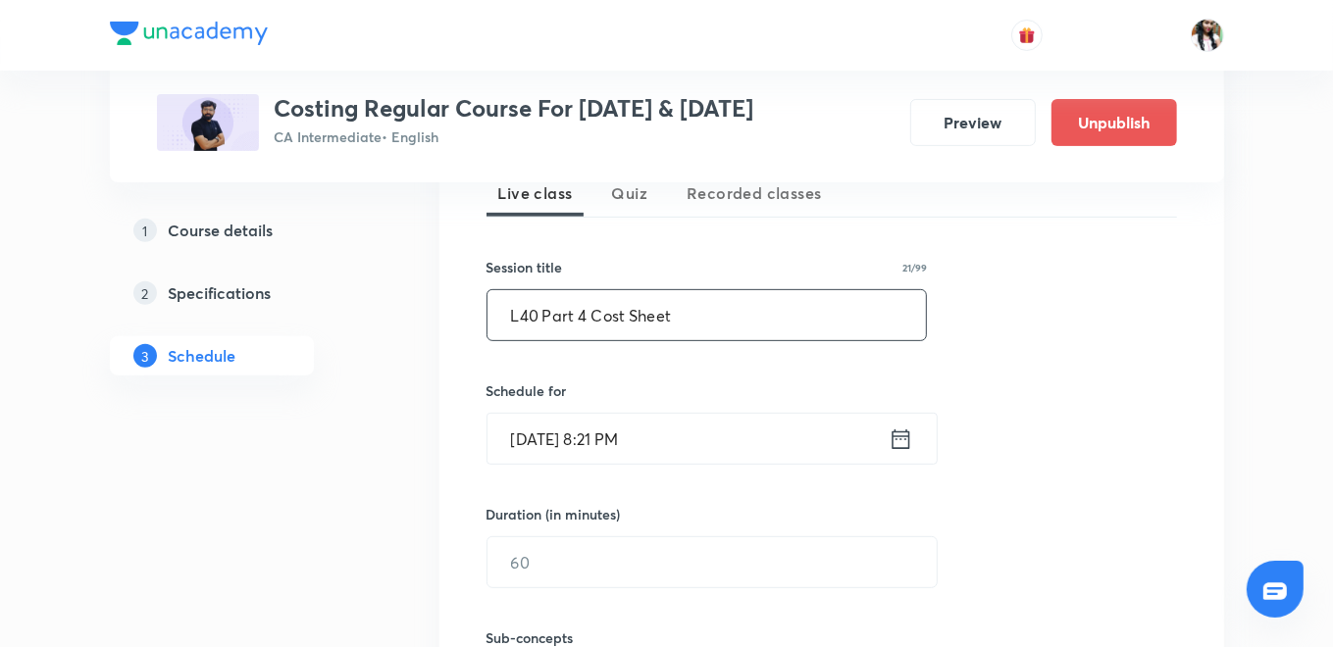
type input "L40 Part 4 Cost Sheet"
click at [902, 435] on icon at bounding box center [901, 439] width 25 height 27
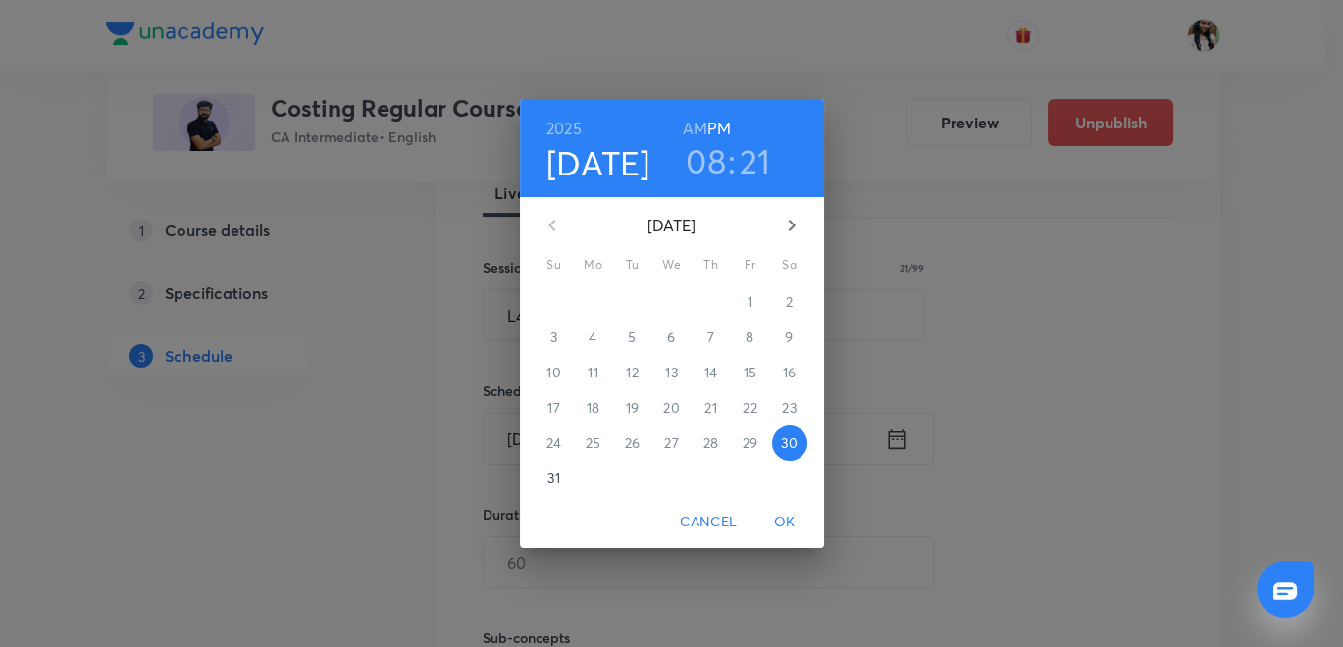
click at [554, 486] on p "31" at bounding box center [553, 479] width 12 height 20
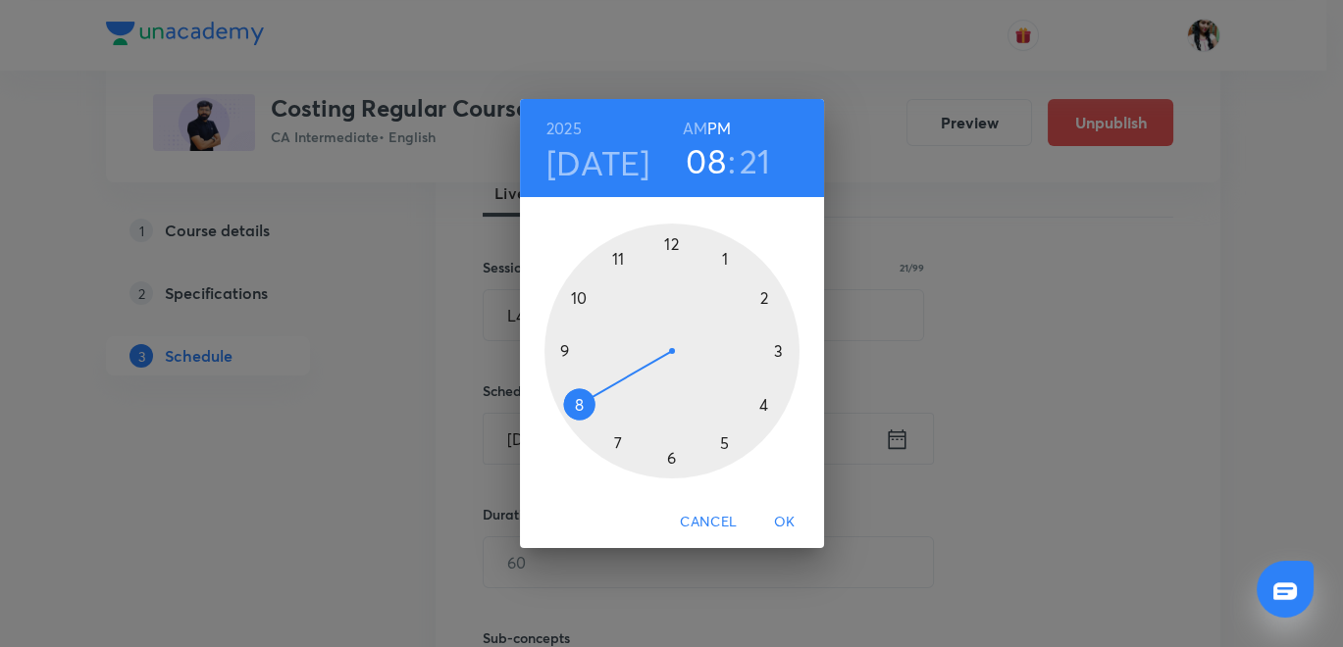
click at [696, 118] on h6 "AM" at bounding box center [695, 128] width 25 height 27
click at [568, 349] on div at bounding box center [671, 351] width 255 height 255
click at [668, 240] on div at bounding box center [671, 351] width 255 height 255
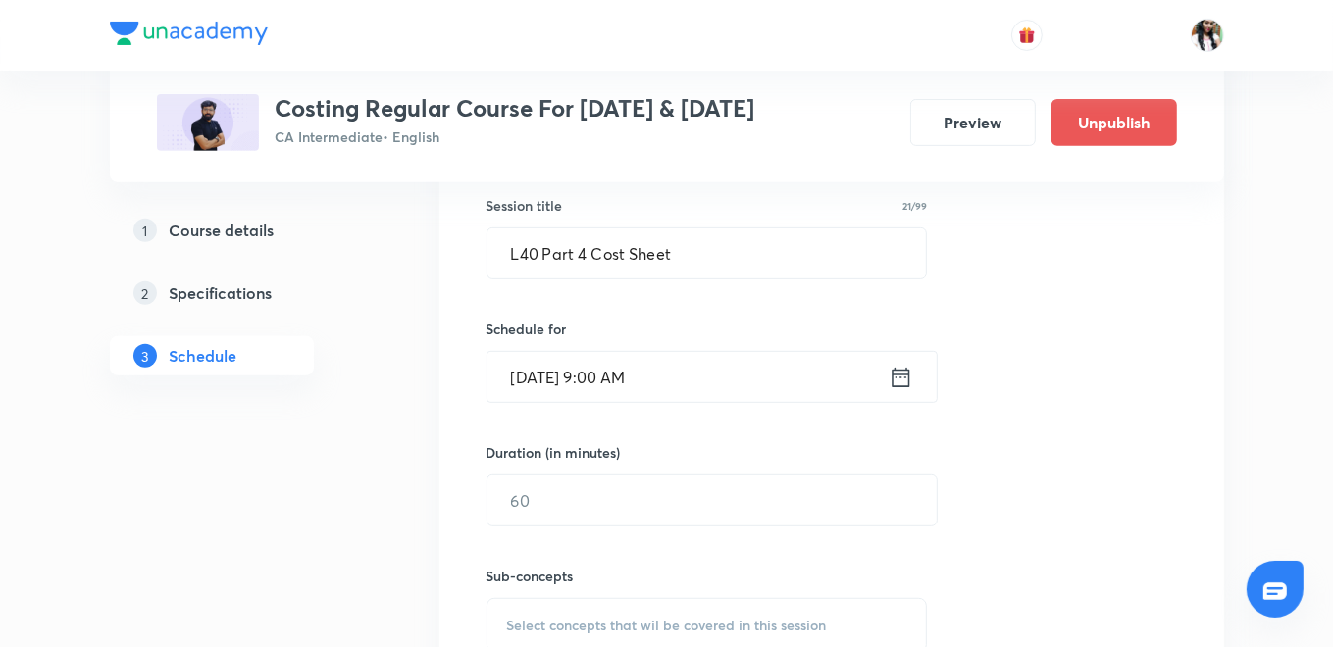
scroll to position [566, 0]
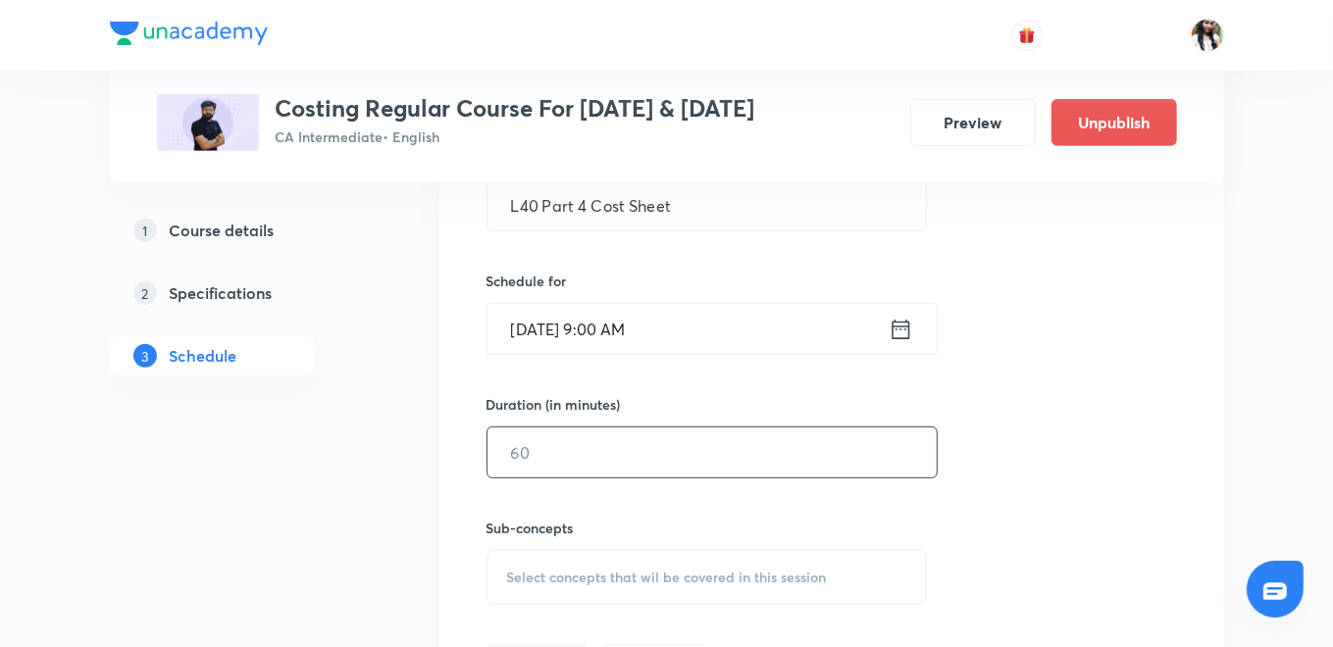
click at [612, 440] on input "text" at bounding box center [711, 453] width 449 height 50
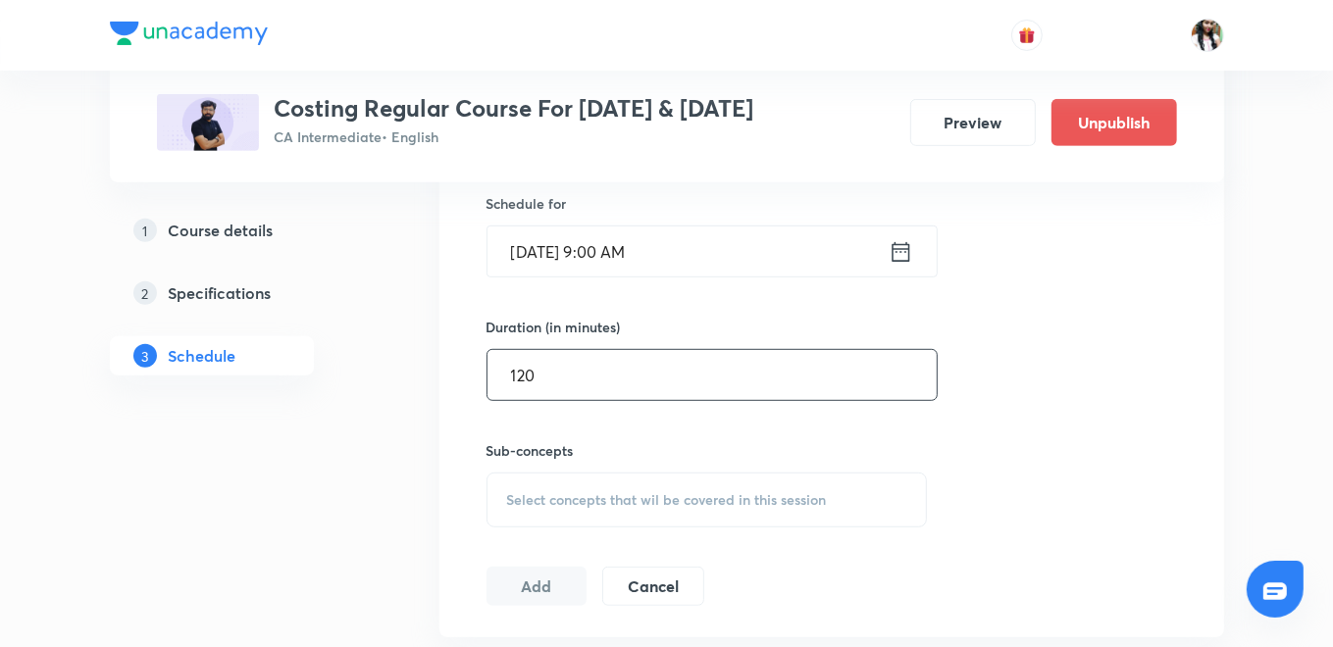
scroll to position [675, 0]
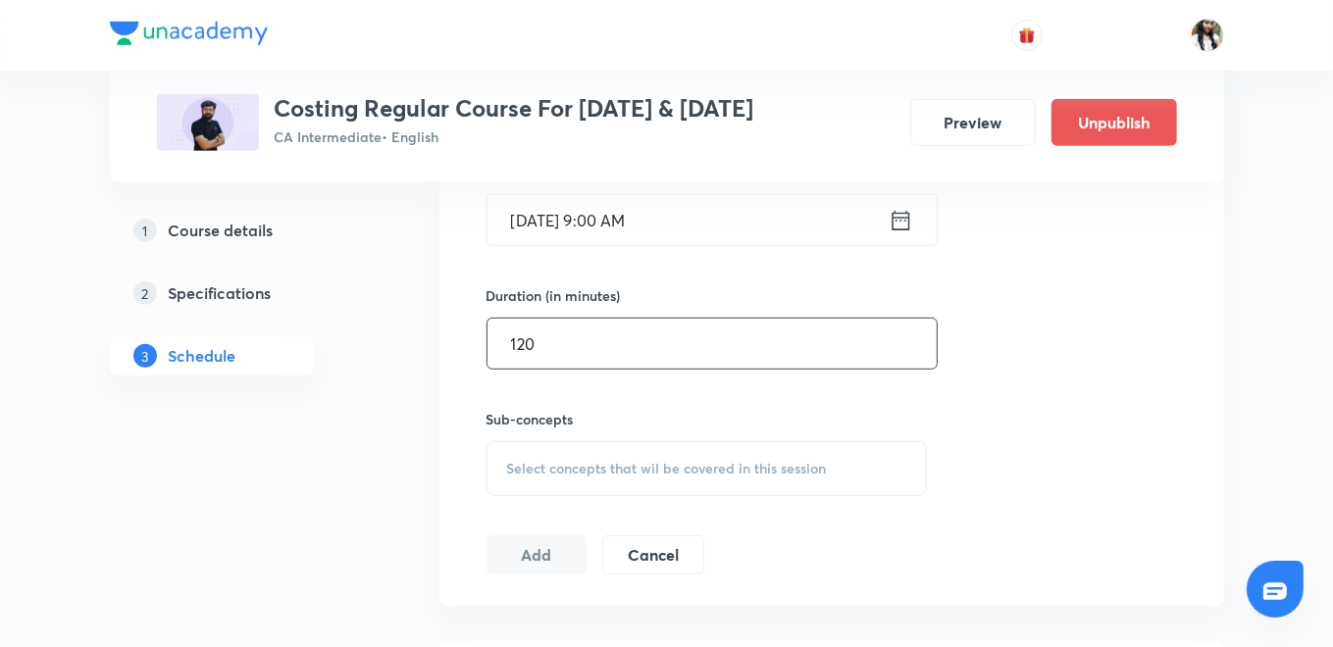
type input "120"
click at [575, 456] on div "Select concepts that wil be covered in this session" at bounding box center [706, 468] width 441 height 55
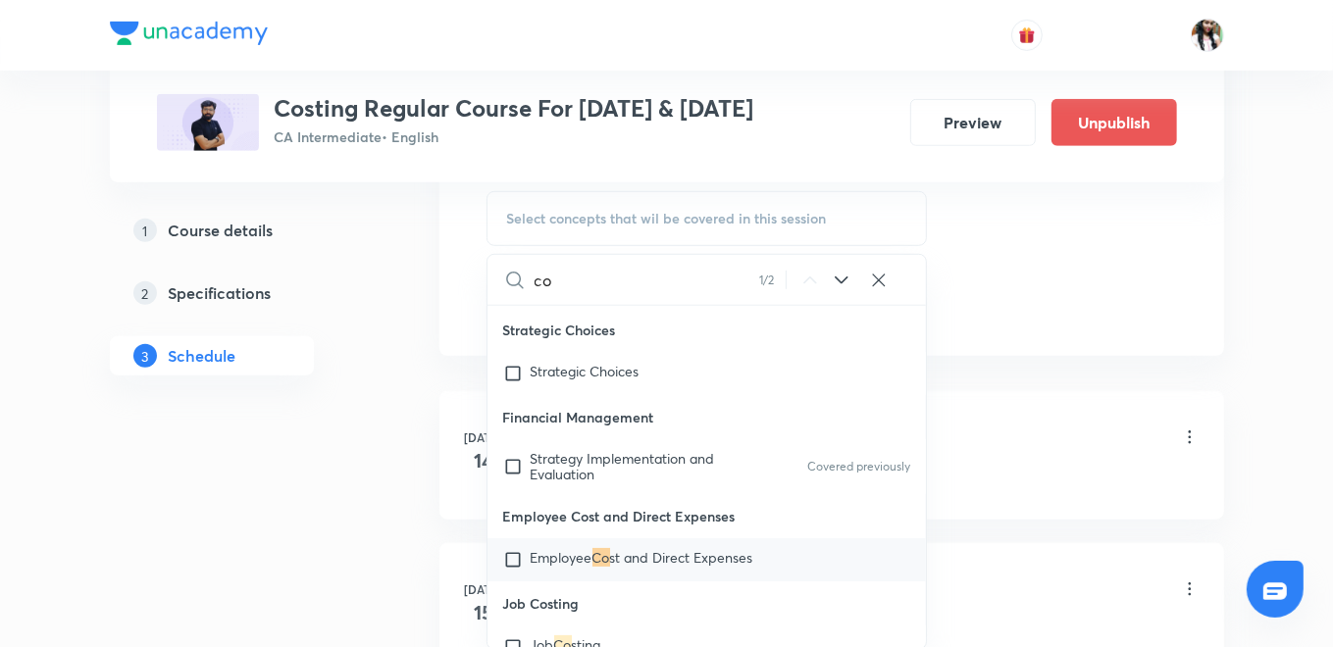
scroll to position [1001, 0]
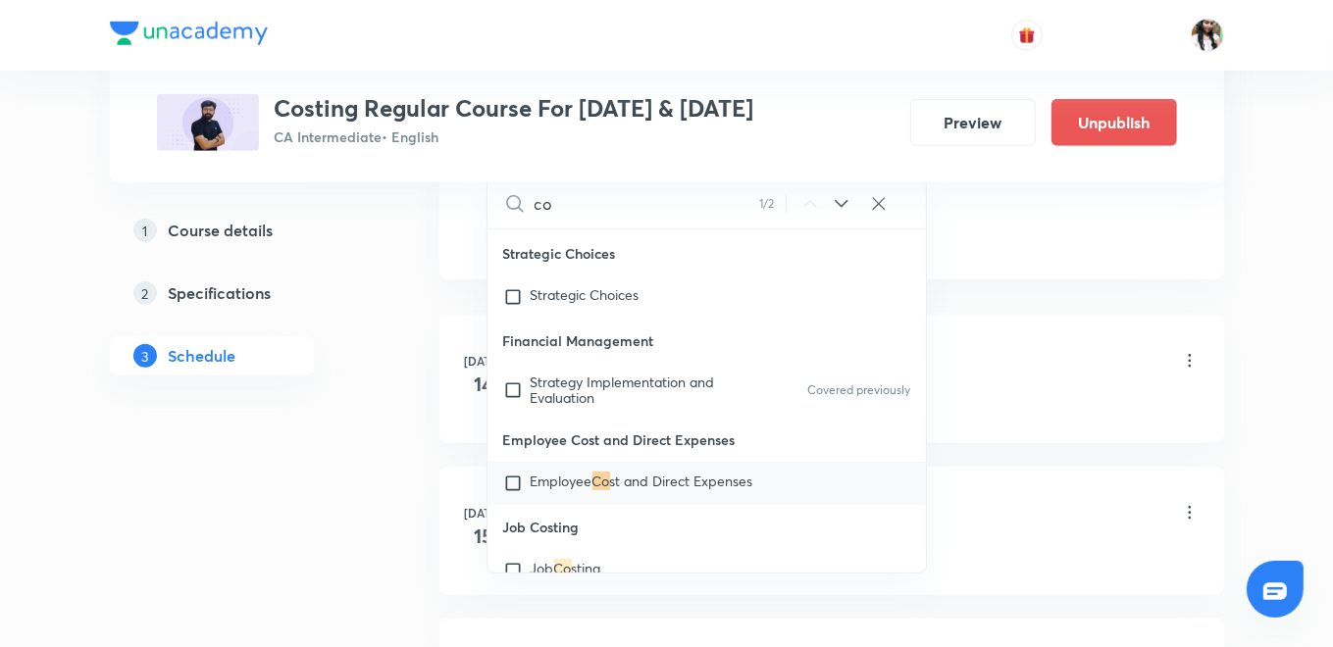
type input "co"
click at [515, 474] on input "checkbox" at bounding box center [516, 484] width 27 height 20
checkbox input "true"
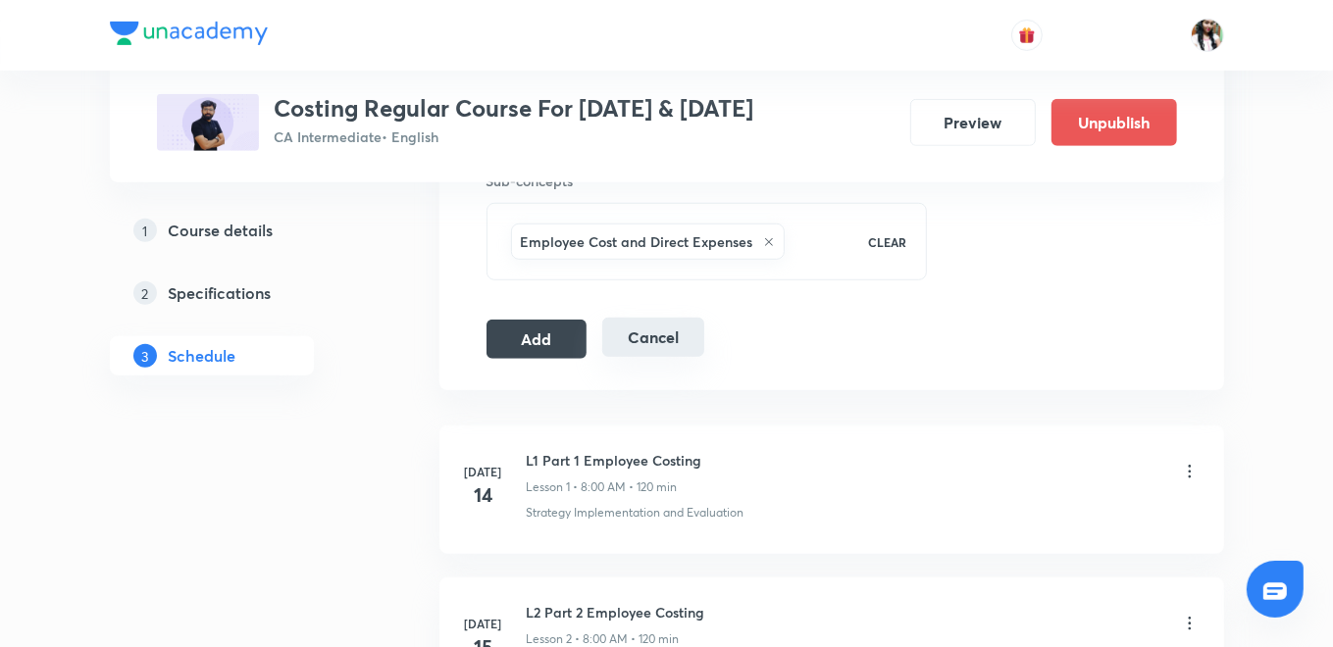
scroll to position [893, 0]
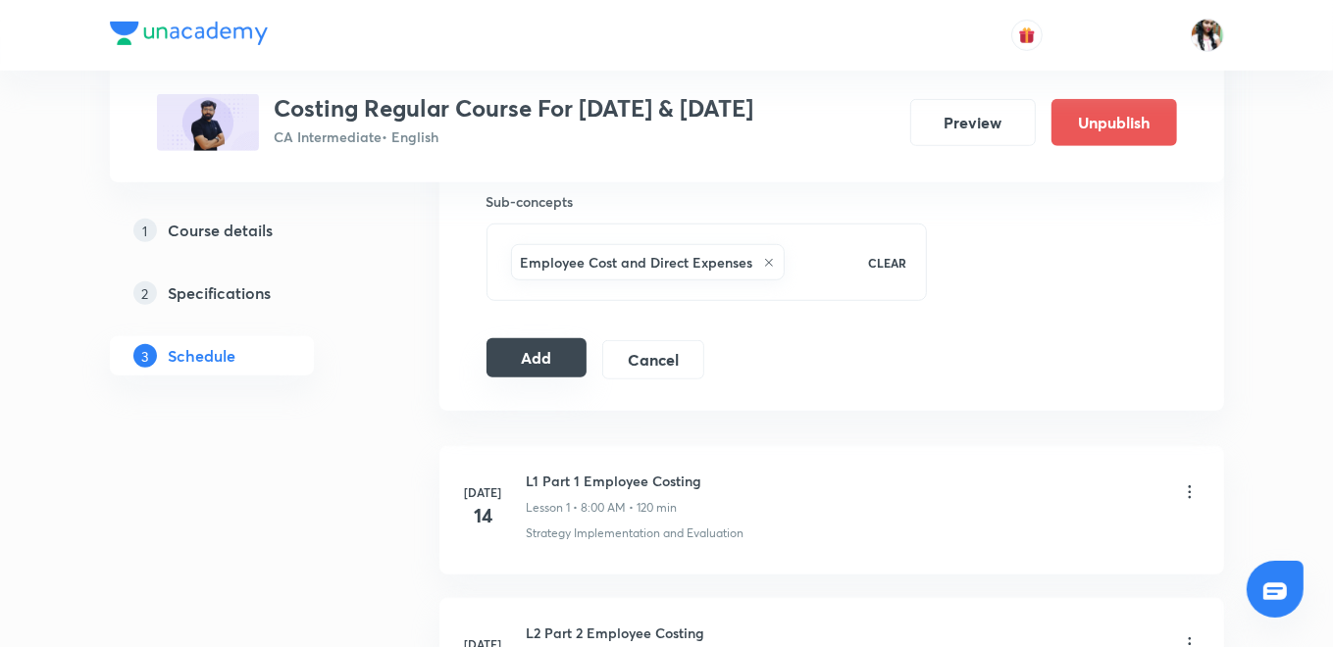
click at [547, 350] on button "Add" at bounding box center [536, 357] width 101 height 39
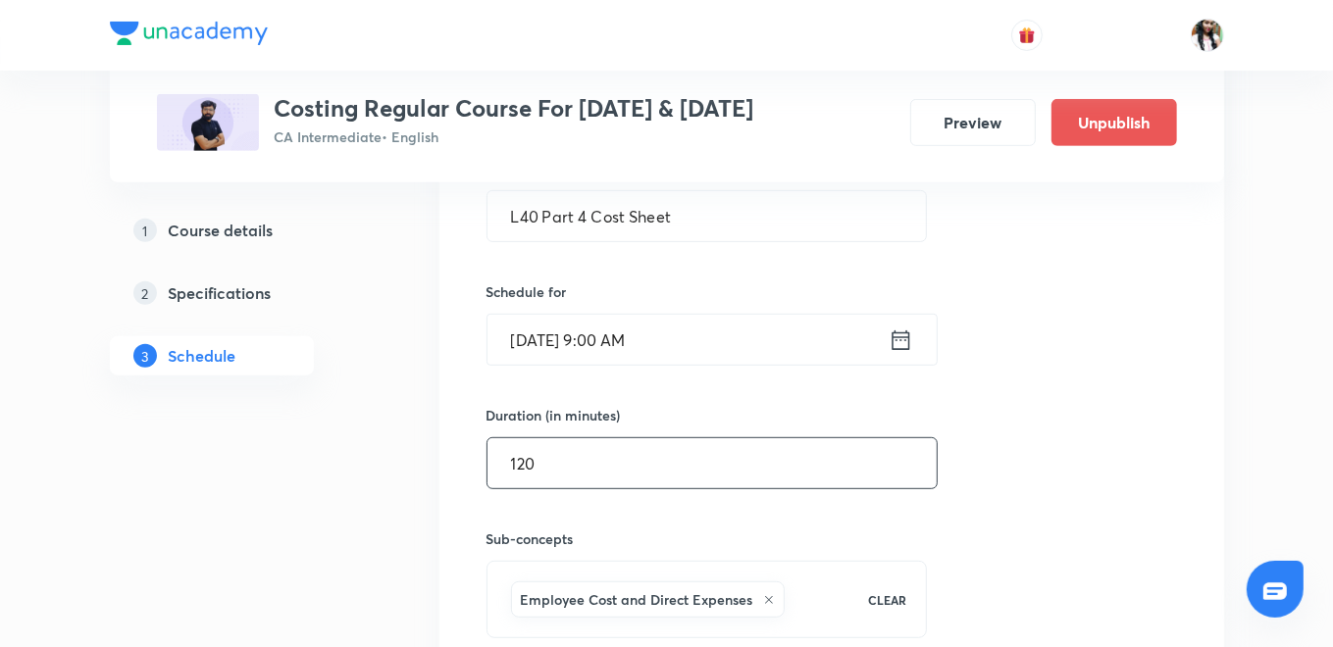
scroll to position [566, 0]
